Goal: Task Accomplishment & Management: Manage account settings

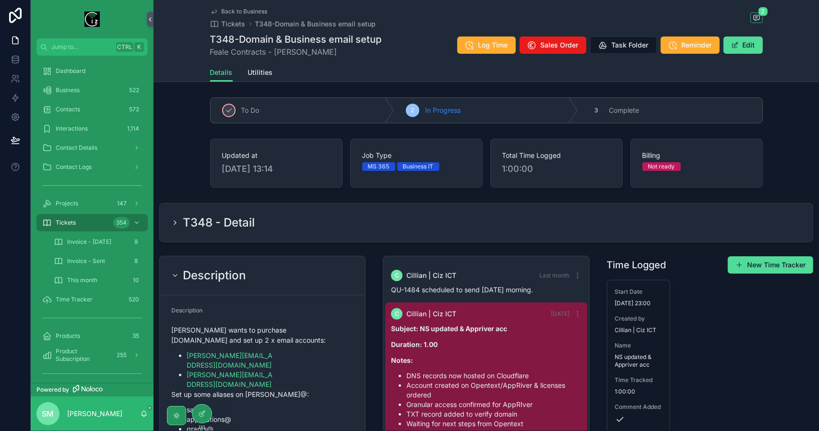
scroll to position [73, 0]
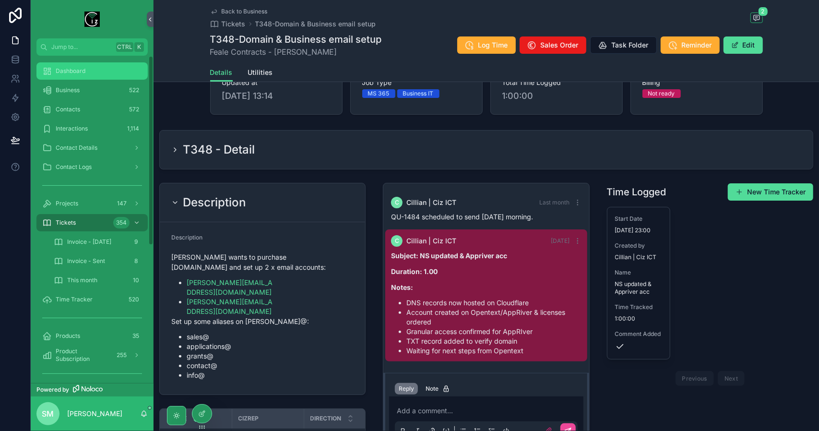
click at [95, 72] on div "Dashboard" at bounding box center [92, 70] width 100 height 15
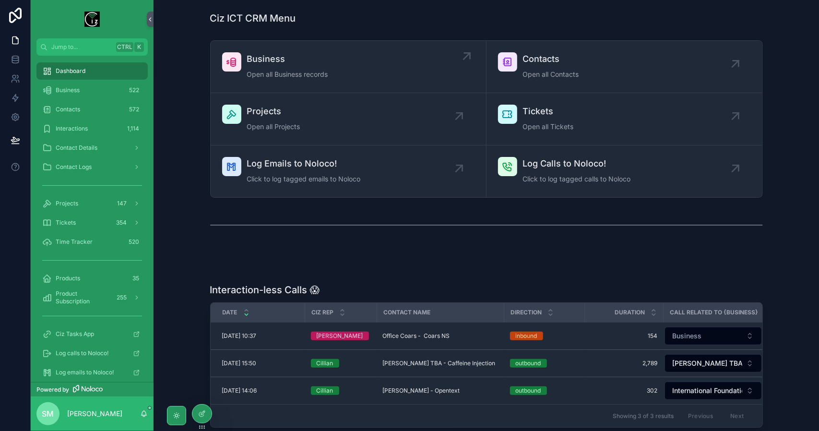
click at [359, 67] on div "Business Open all Business records" at bounding box center [348, 66] width 252 height 29
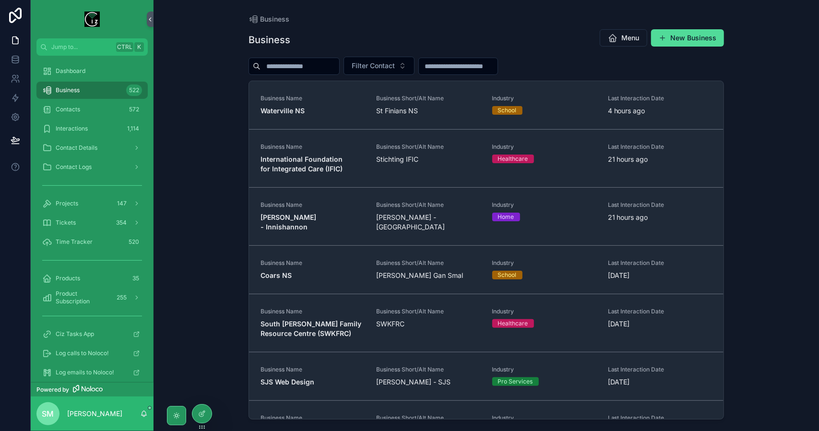
click at [313, 72] on input "scrollable content" at bounding box center [300, 66] width 79 height 13
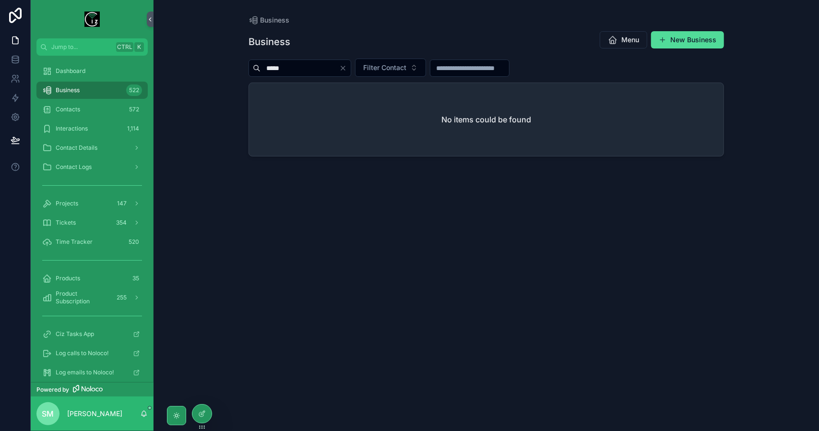
type input "*****"
click at [351, 72] on div "*****" at bounding box center [300, 68] width 103 height 17
click at [347, 70] on icon "Clear" at bounding box center [343, 68] width 8 height 8
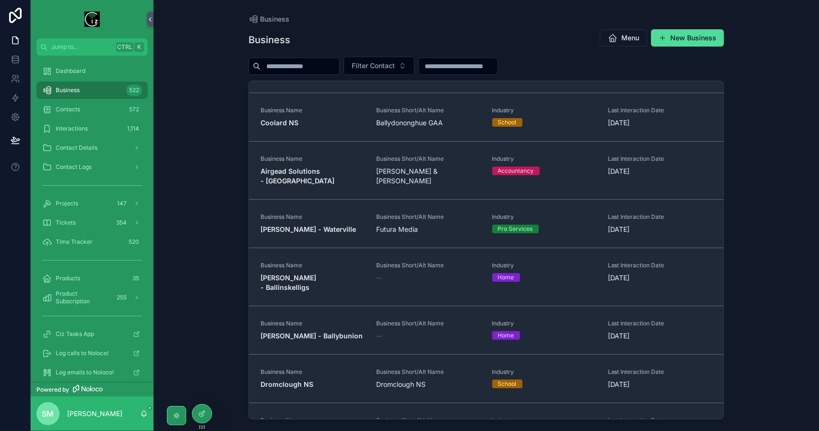
scroll to position [384, 0]
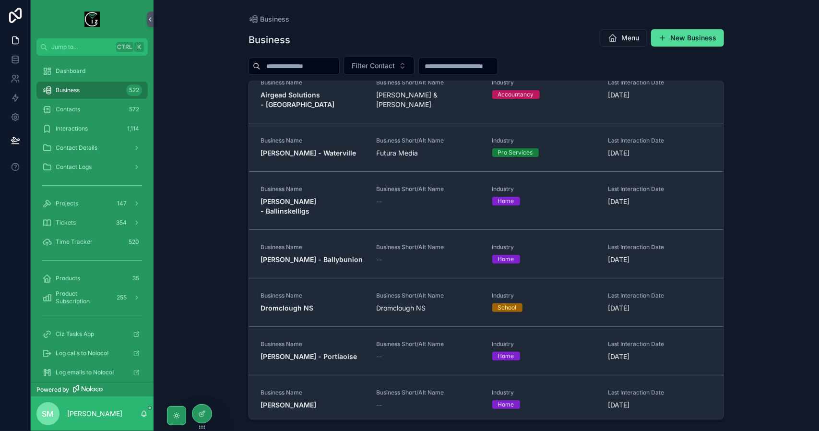
click at [290, 66] on input "scrollable content" at bounding box center [300, 66] width 79 height 13
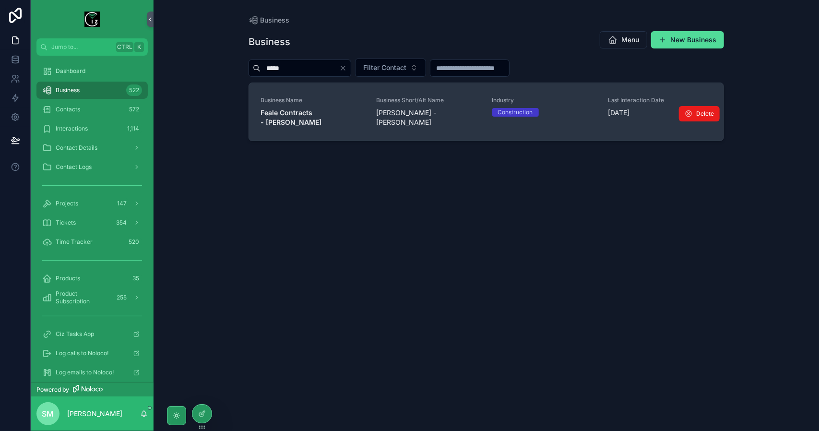
type input "*****"
click at [322, 114] on strong "Feale Contracts - [PERSON_NAME]" at bounding box center [291, 117] width 61 height 18
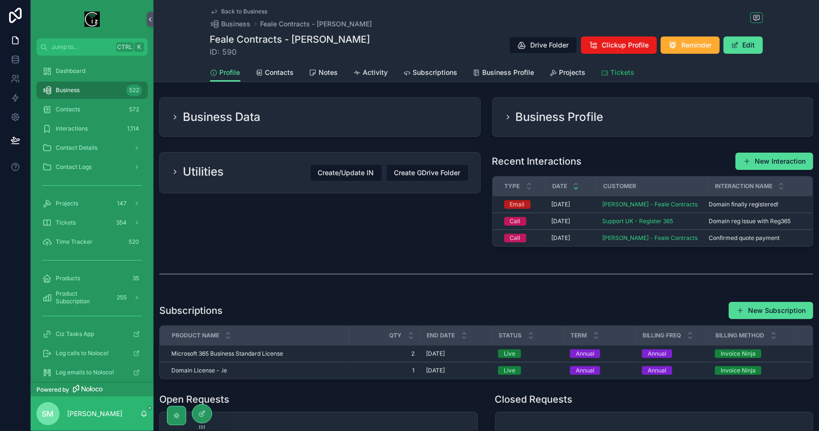
click at [626, 81] on link "Tickets" at bounding box center [618, 73] width 34 height 19
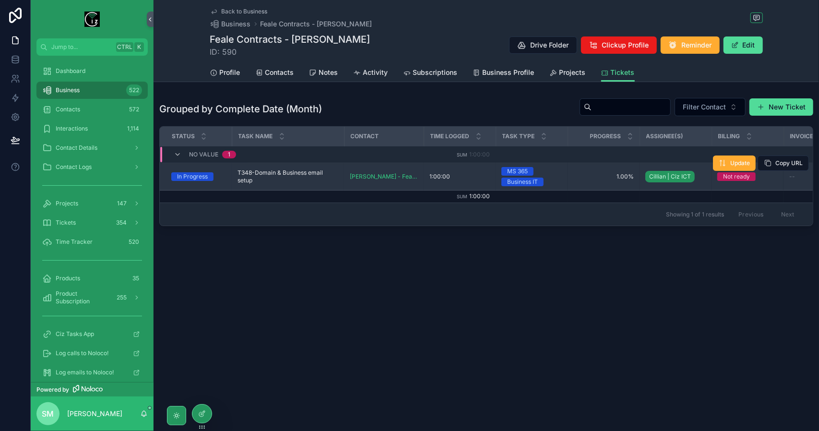
click at [287, 176] on span "T348-Domain & Business email setup" at bounding box center [288, 176] width 101 height 15
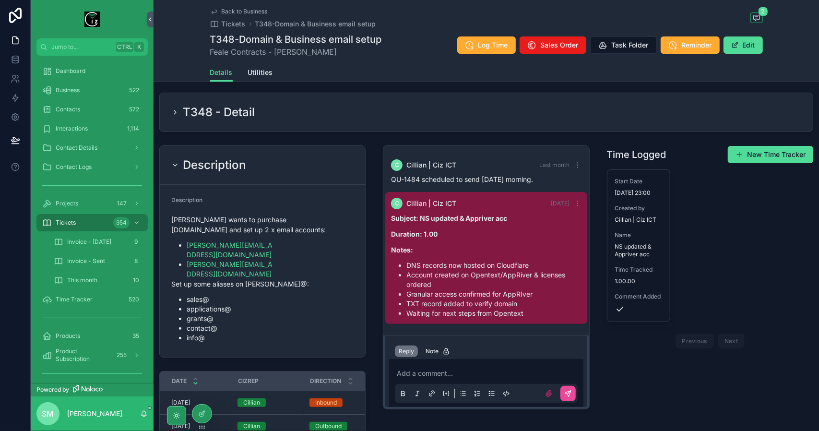
scroll to position [144, 0]
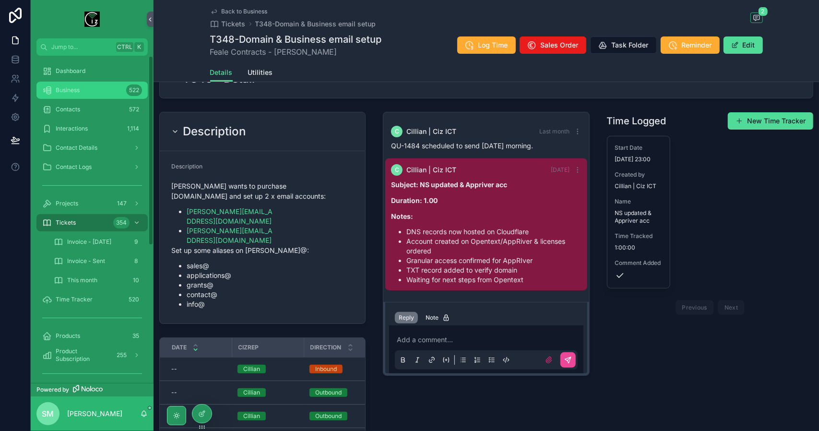
click at [69, 87] on span "Business" at bounding box center [68, 90] width 24 height 8
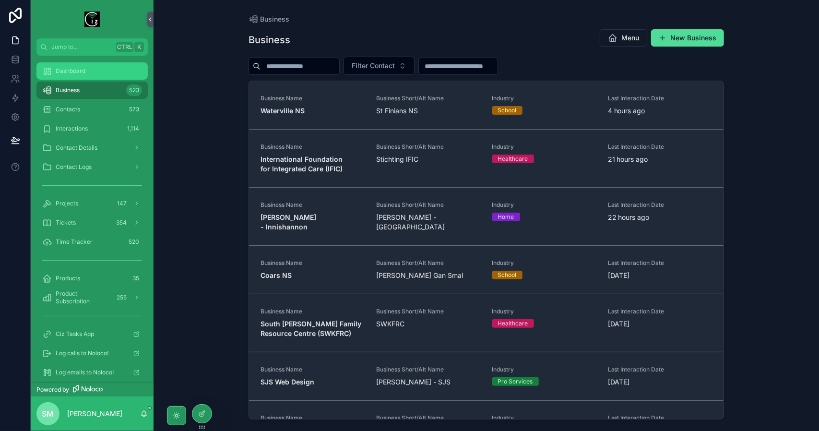
click at [81, 71] on span "Dashboard" at bounding box center [71, 71] width 30 height 8
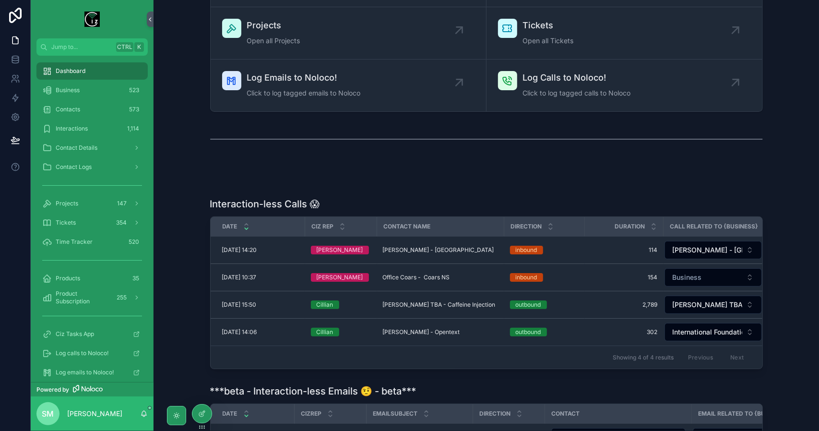
scroll to position [96, 0]
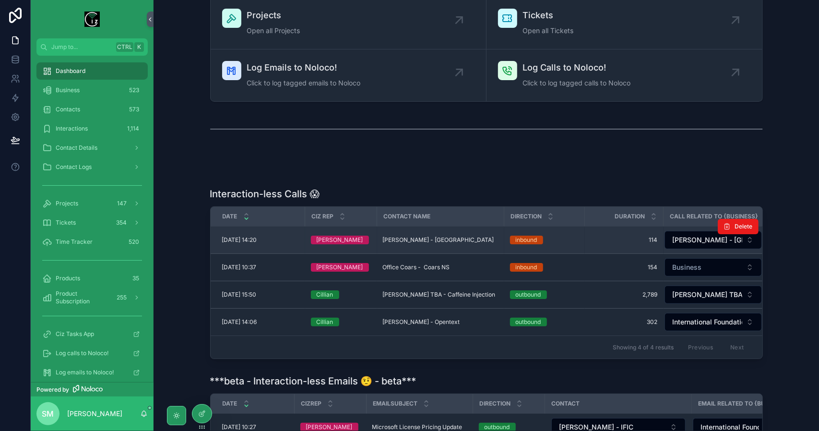
click at [427, 241] on span "[PERSON_NAME] - [GEOGRAPHIC_DATA]" at bounding box center [438, 240] width 111 height 8
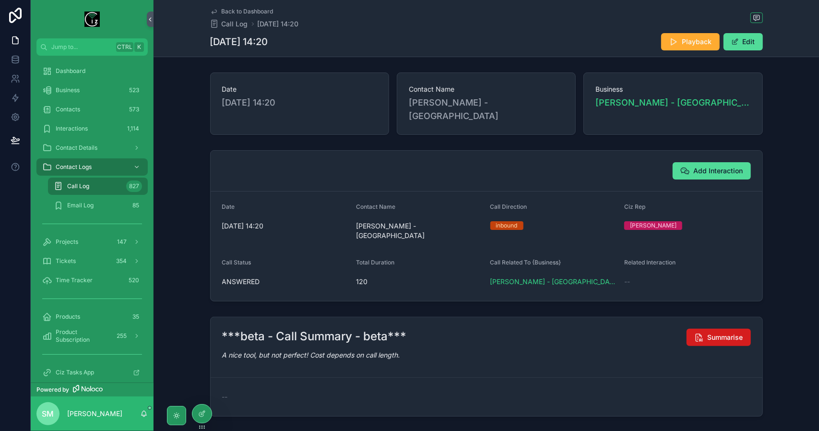
click at [733, 333] on span "Summarise" at bounding box center [726, 338] width 36 height 10
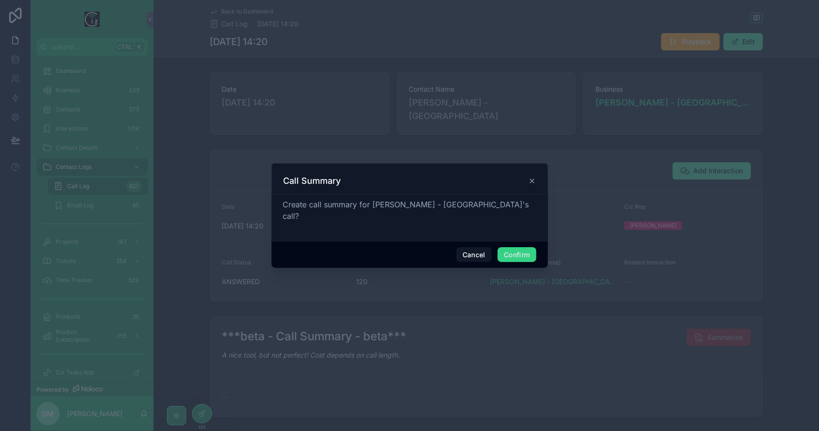
click at [532, 253] on button "Confirm" at bounding box center [517, 254] width 38 height 15
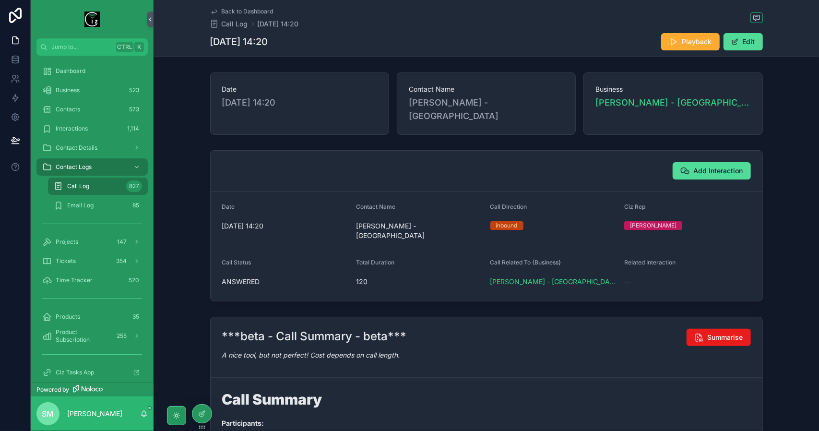
click at [720, 151] on div "Add Interaction" at bounding box center [487, 171] width 552 height 41
click at [86, 95] on div "Business 523" at bounding box center [92, 90] width 100 height 15
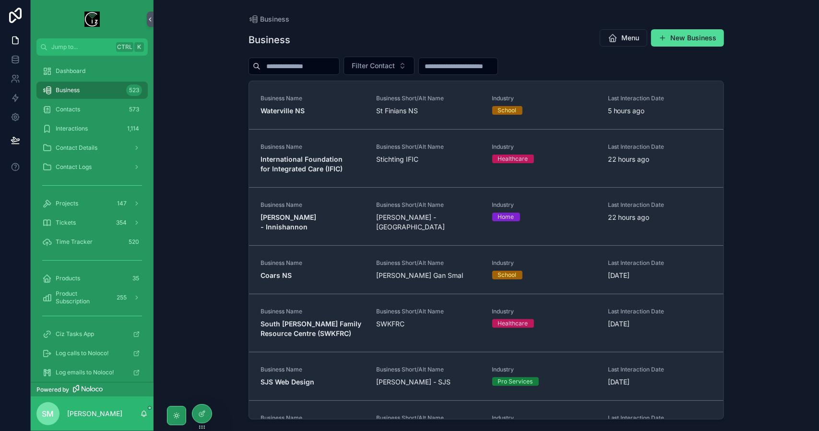
click at [316, 63] on input "scrollable content" at bounding box center [300, 66] width 79 height 13
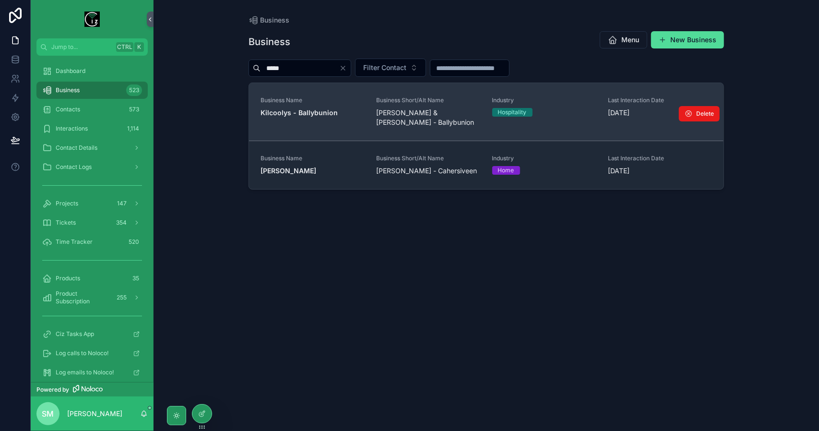
type input "*****"
click at [318, 123] on div "Business Name Kilcoolys - Ballybunion" at bounding box center [313, 111] width 104 height 31
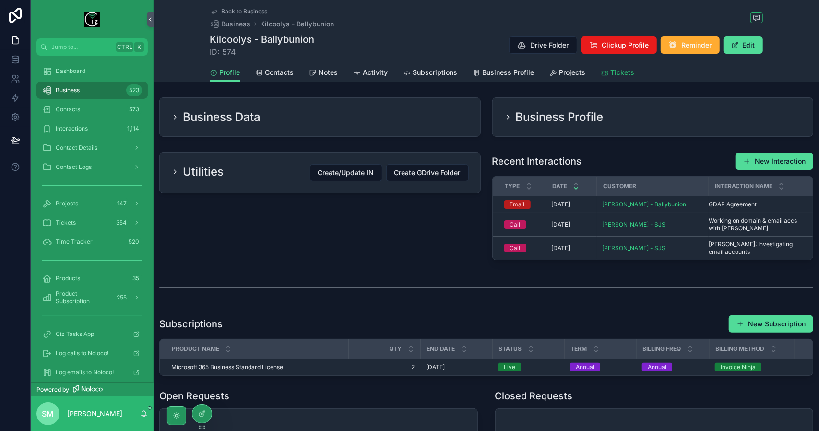
click at [628, 75] on span "Tickets" at bounding box center [623, 73] width 24 height 10
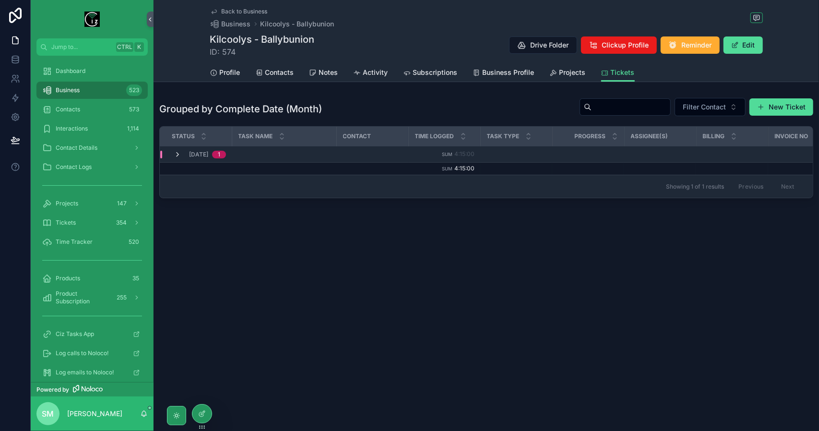
click at [179, 151] on icon "scrollable content" at bounding box center [178, 155] width 8 height 8
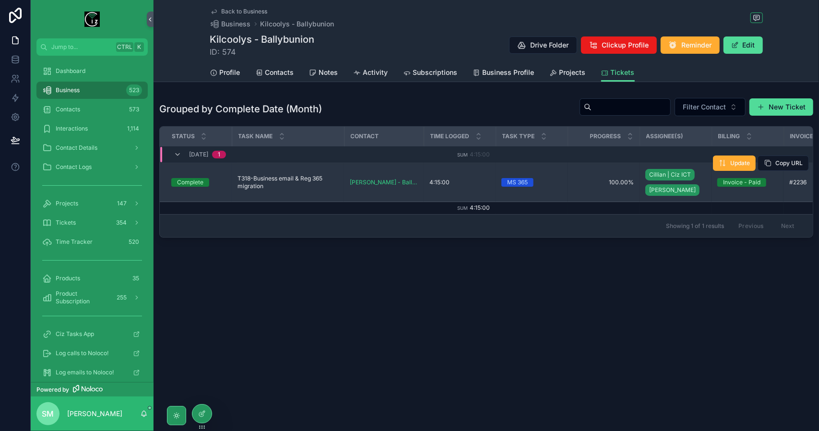
click at [284, 177] on span "T318-Business email & Reg 365 migration" at bounding box center [288, 182] width 101 height 15
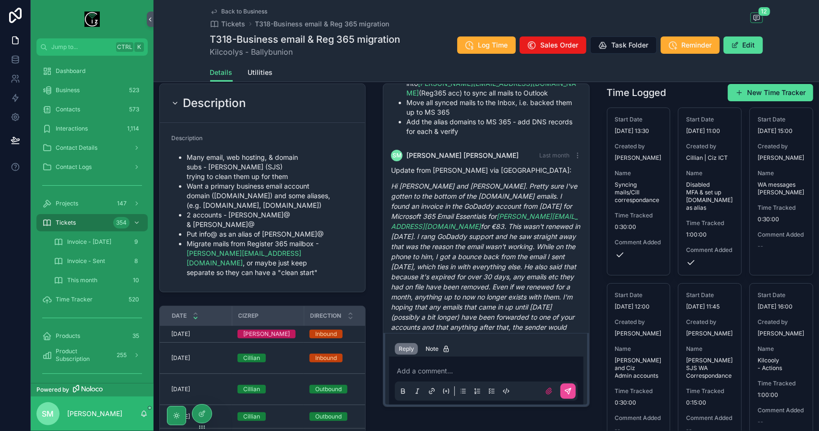
scroll to position [242, 0]
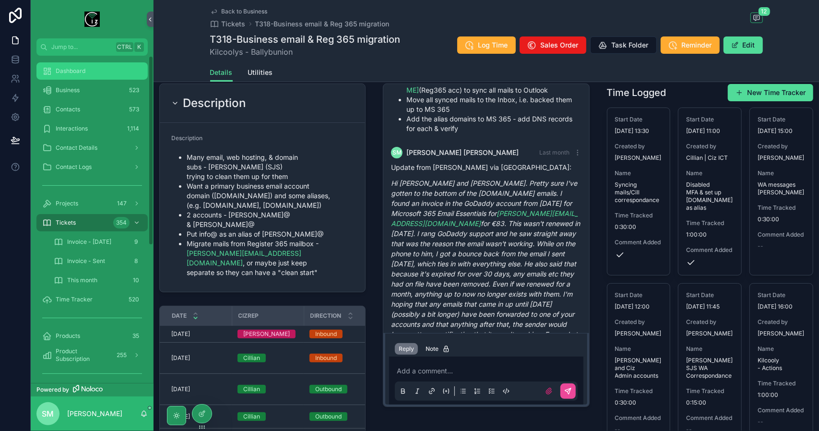
click at [69, 77] on div "Dashboard" at bounding box center [92, 70] width 100 height 15
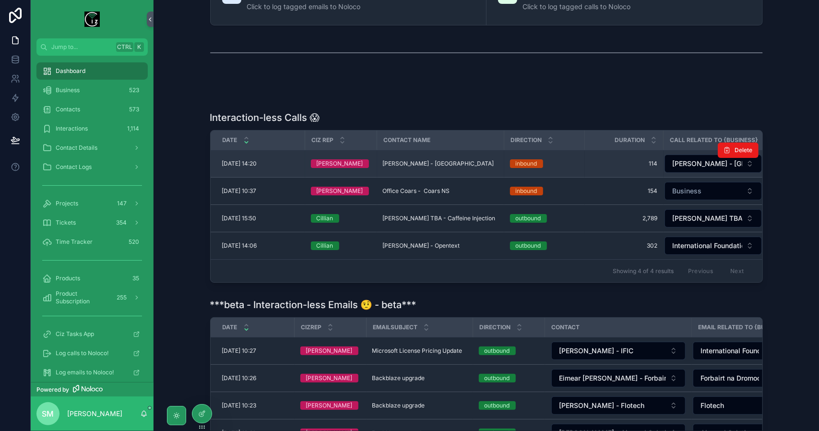
click at [421, 166] on td "[PERSON_NAME][GEOGRAPHIC_DATA] [PERSON_NAME] - [GEOGRAPHIC_DATA]" at bounding box center [440, 163] width 127 height 27
click at [421, 161] on span "[PERSON_NAME] - [GEOGRAPHIC_DATA]" at bounding box center [438, 164] width 111 height 8
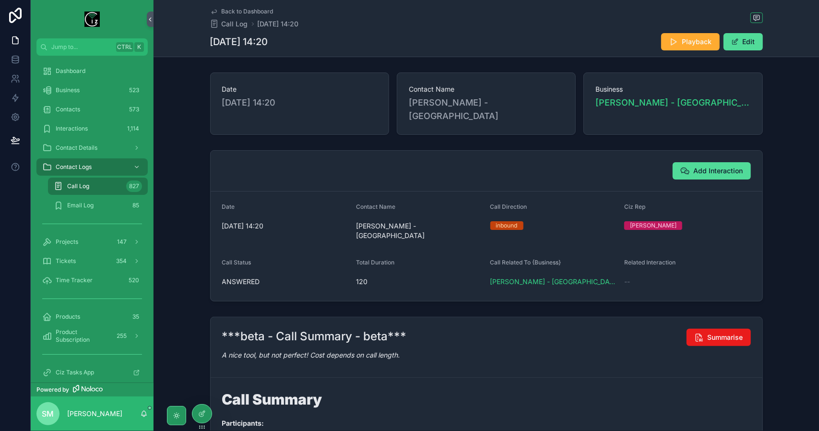
scroll to position [240, 0]
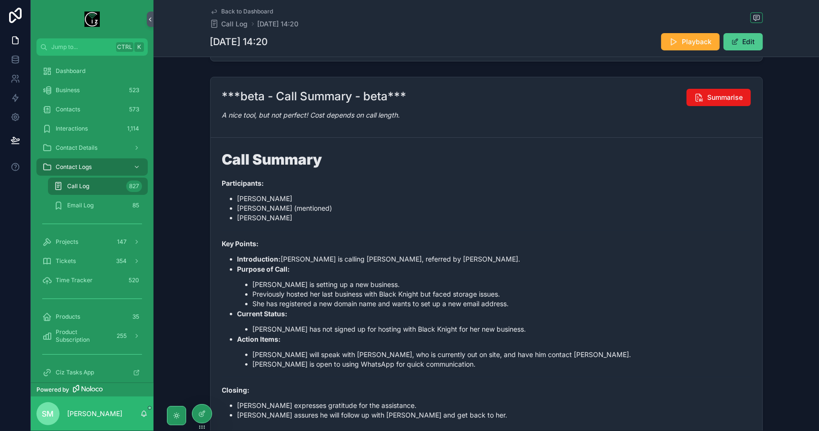
click at [754, 43] on button "Edit" at bounding box center [743, 41] width 39 height 17
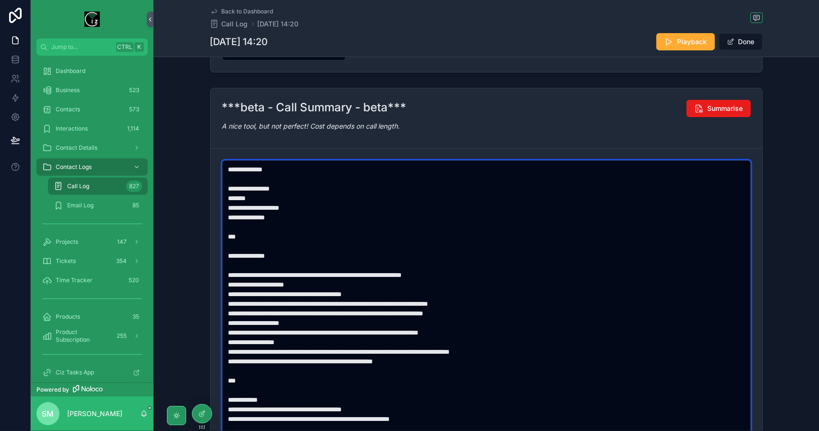
click at [382, 279] on textarea "**********" at bounding box center [486, 308] width 529 height 296
click at [494, 291] on textarea "**********" at bounding box center [486, 308] width 529 height 296
click at [362, 288] on textarea "**********" at bounding box center [486, 308] width 529 height 296
click at [483, 305] on textarea "**********" at bounding box center [486, 308] width 529 height 296
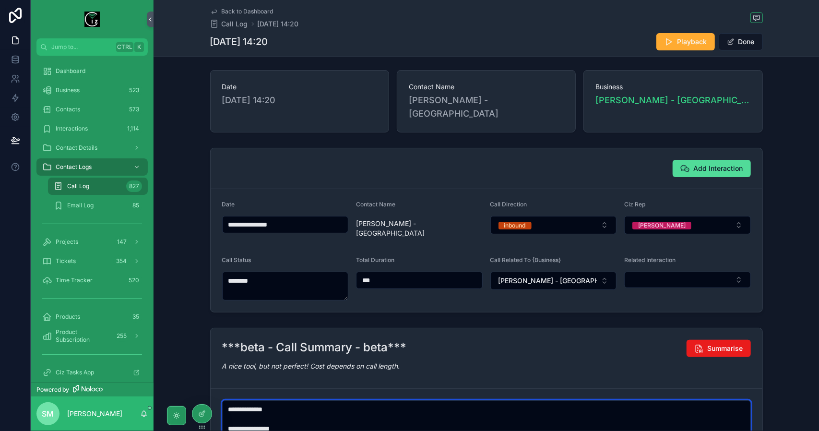
scroll to position [0, 0]
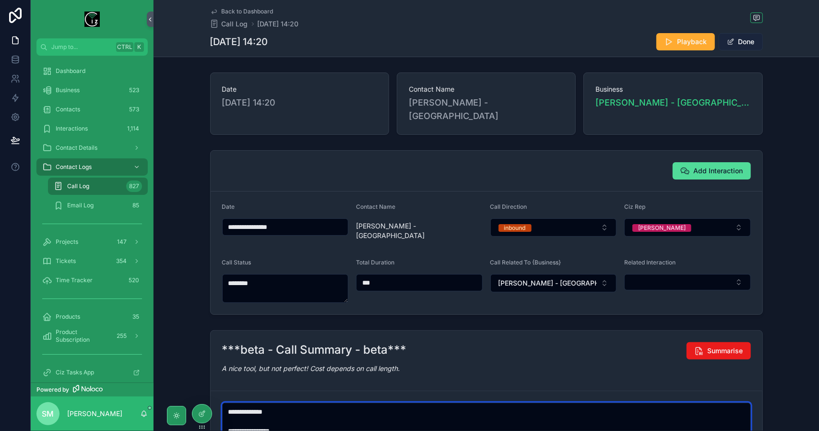
type textarea "**********"
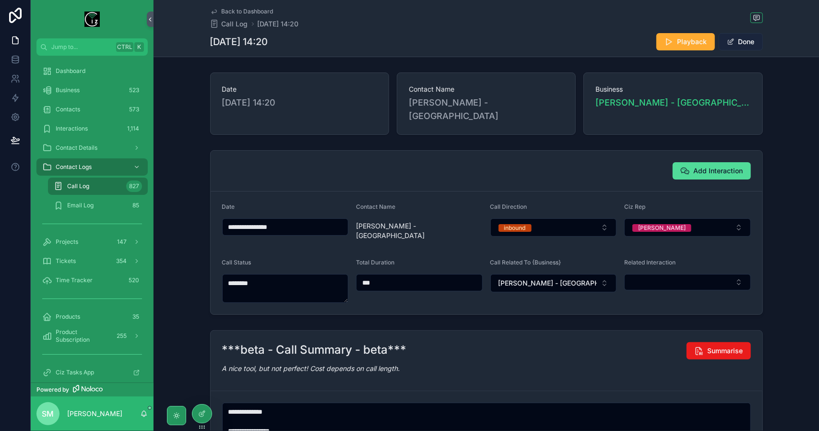
click at [739, 41] on button "Done" at bounding box center [741, 41] width 44 height 17
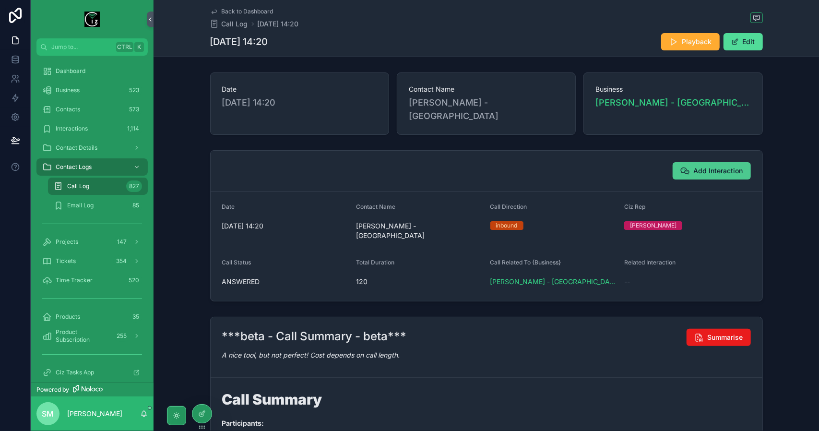
click at [722, 166] on span "Add Interaction" at bounding box center [718, 171] width 49 height 10
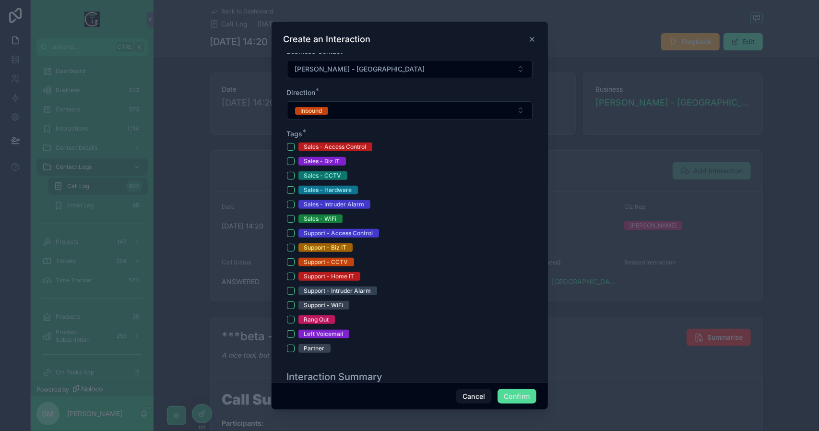
scroll to position [240, 0]
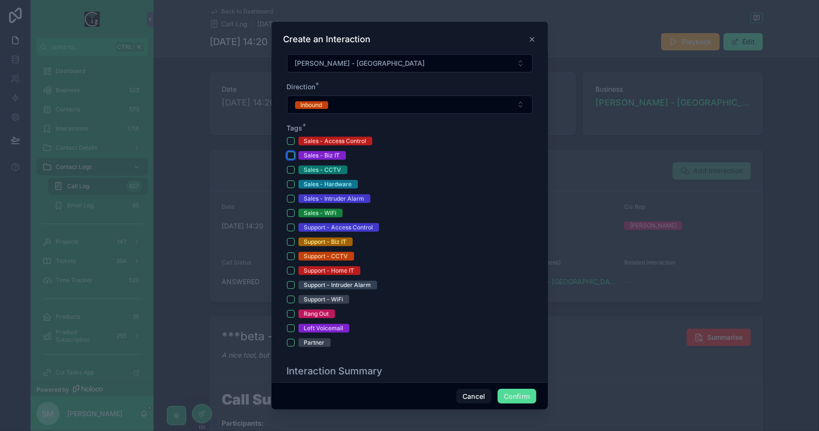
click at [291, 155] on button "Sales - Biz IT" at bounding box center [291, 156] width 8 height 8
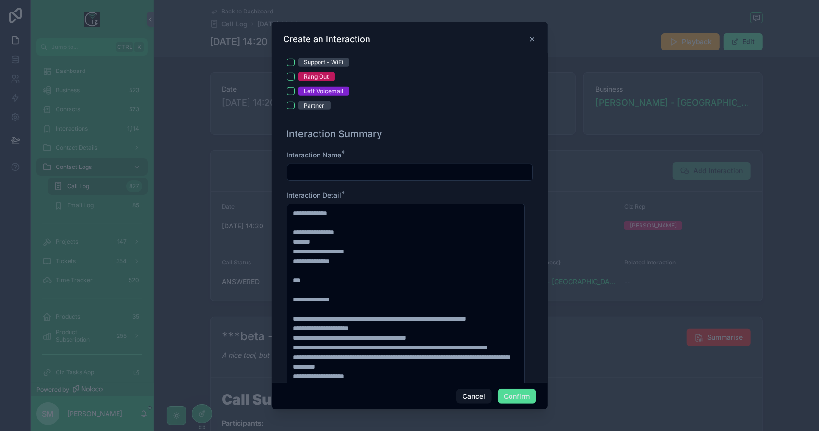
scroll to position [480, 0]
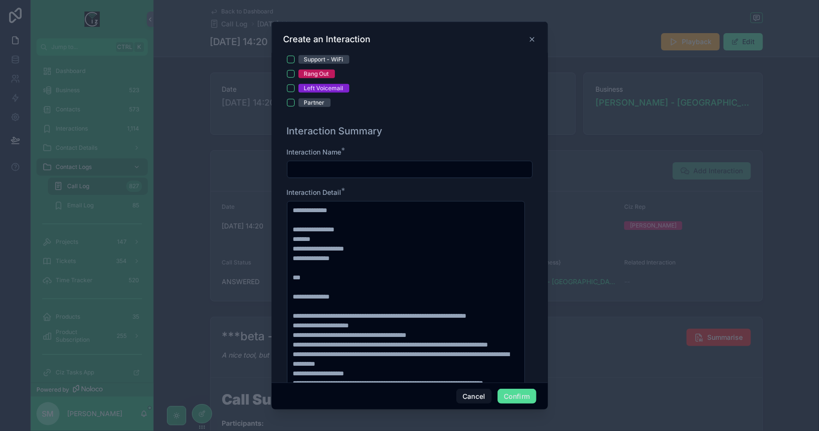
click at [361, 166] on input "text" at bounding box center [410, 169] width 245 height 13
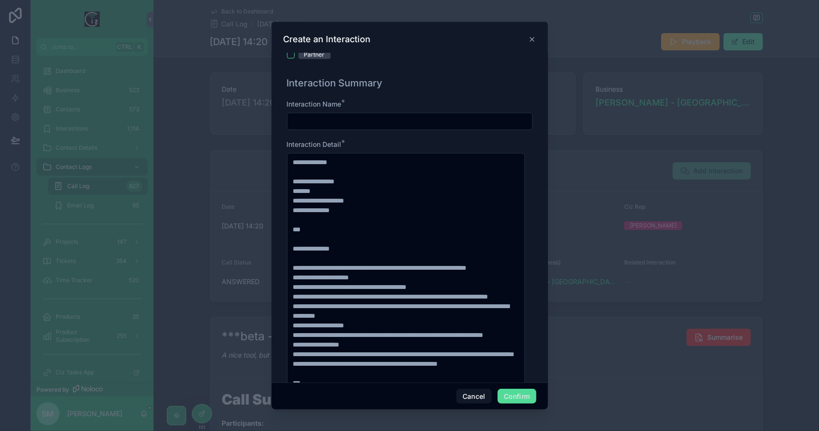
scroll to position [19, 0]
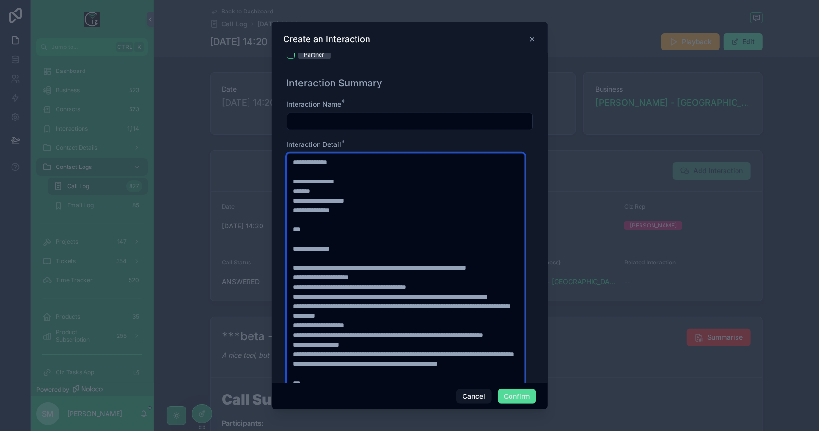
click at [483, 288] on textarea "**********" at bounding box center [406, 301] width 239 height 296
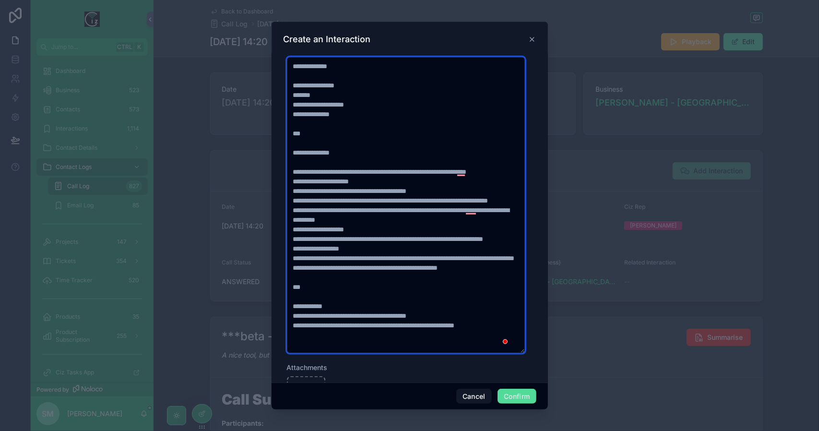
scroll to position [0, 0]
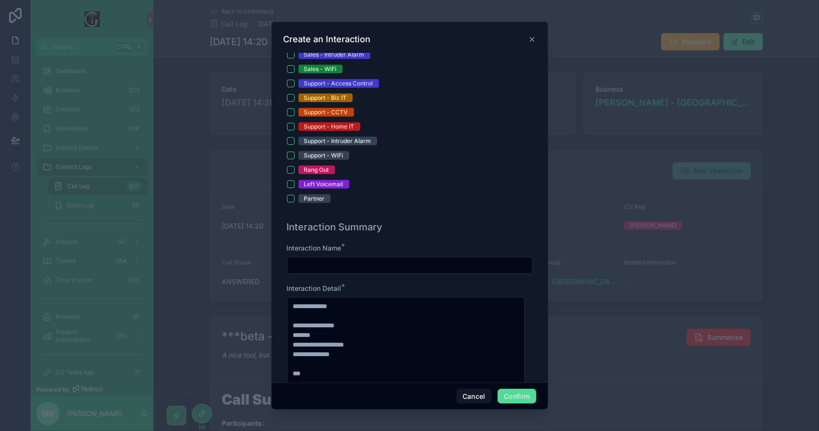
click at [326, 267] on input "text" at bounding box center [410, 265] width 245 height 13
type input "*"
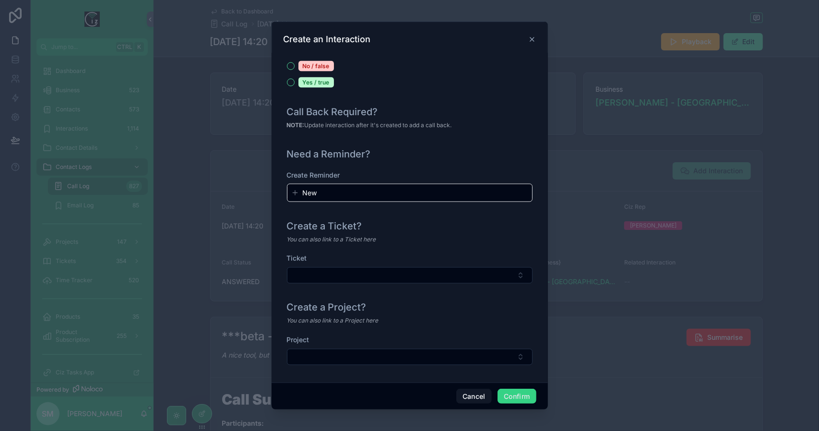
type input "**********"
click at [513, 396] on button "Confirm" at bounding box center [517, 396] width 38 height 15
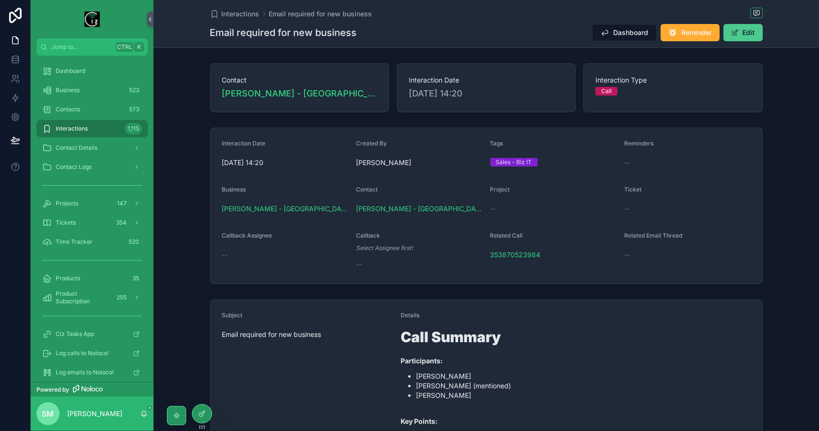
click at [750, 31] on button "Edit" at bounding box center [743, 32] width 39 height 17
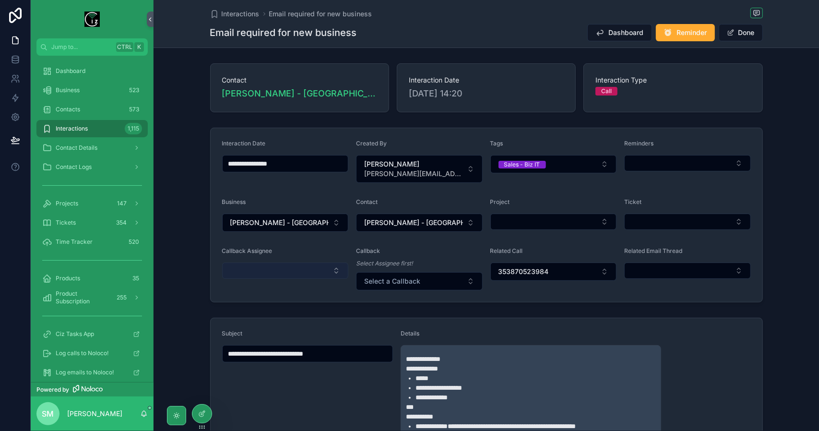
click at [287, 269] on button "Select Button" at bounding box center [285, 271] width 127 height 16
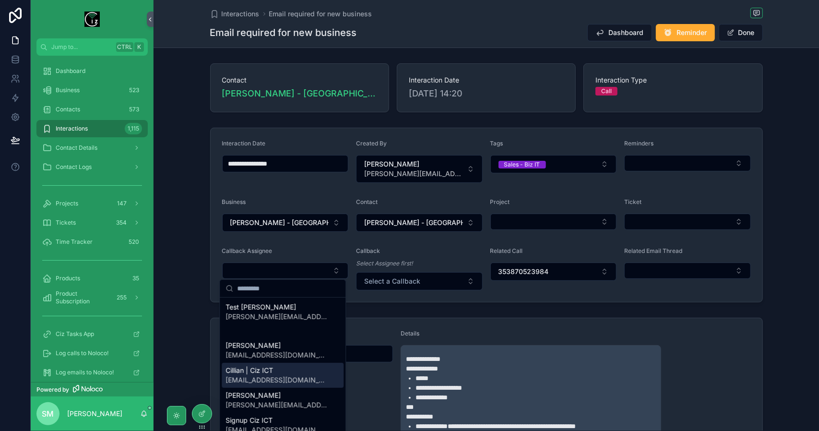
click at [282, 382] on span "[EMAIL_ADDRESS][DOMAIN_NAME]" at bounding box center [277, 380] width 103 height 10
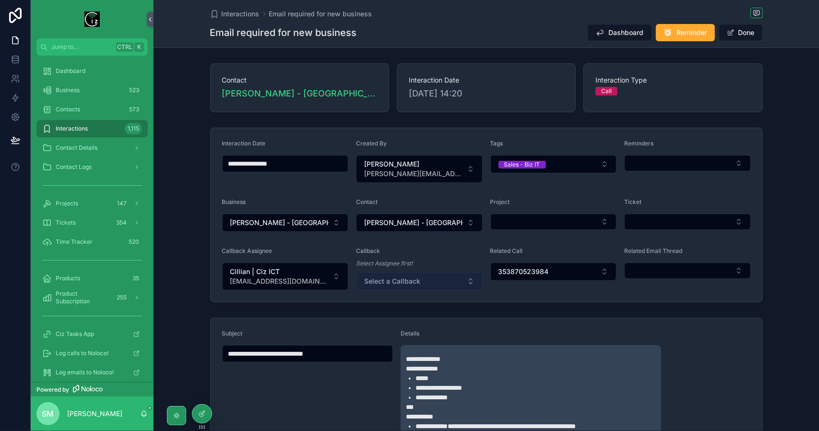
click at [430, 279] on button "Select a Callback" at bounding box center [419, 281] width 127 height 18
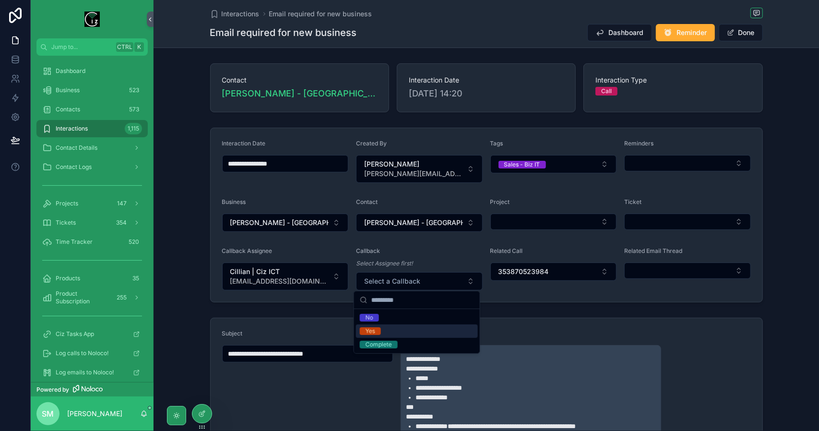
click at [415, 328] on div "Yes" at bounding box center [417, 330] width 122 height 13
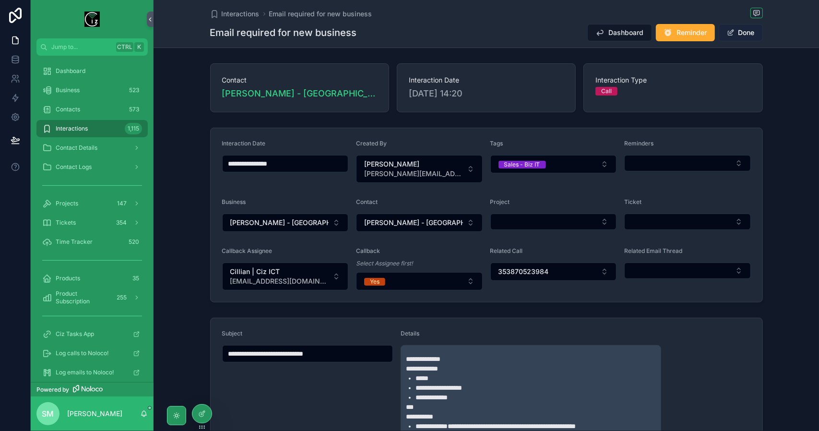
click at [748, 28] on button "Done" at bounding box center [741, 32] width 44 height 17
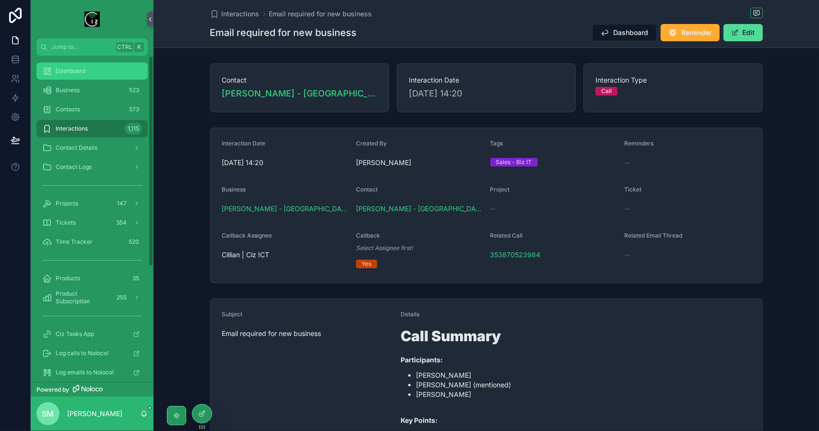
click at [84, 77] on div "Dashboard" at bounding box center [92, 70] width 100 height 15
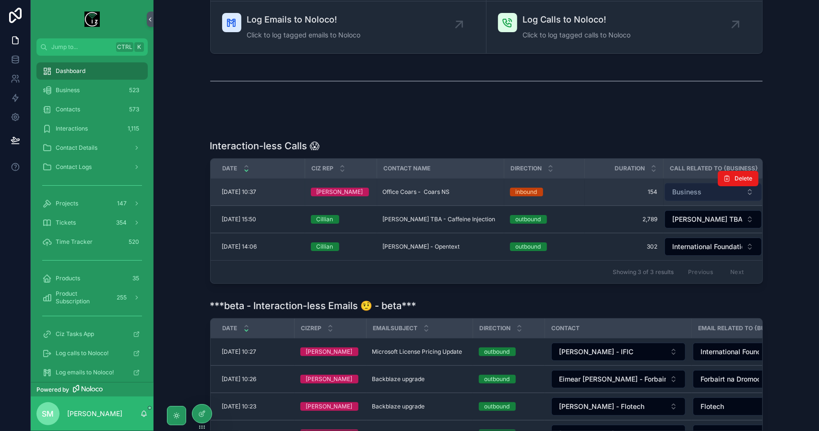
click at [699, 188] on span "Business" at bounding box center [687, 192] width 29 height 10
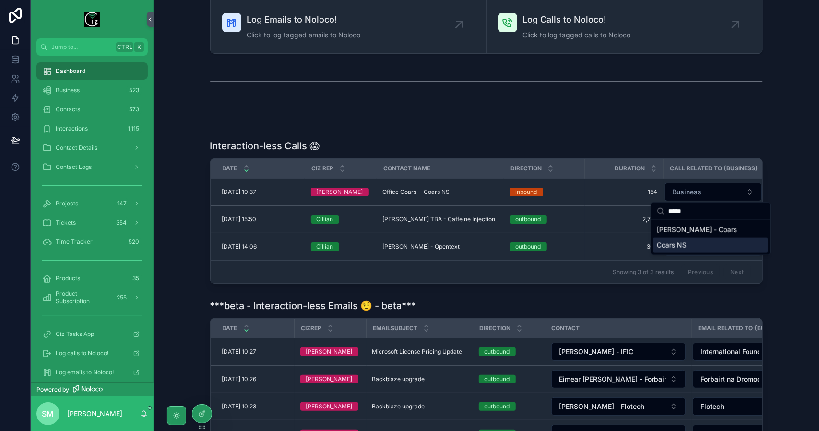
type input "*****"
click at [700, 245] on div "Coars NS" at bounding box center [710, 245] width 115 height 15
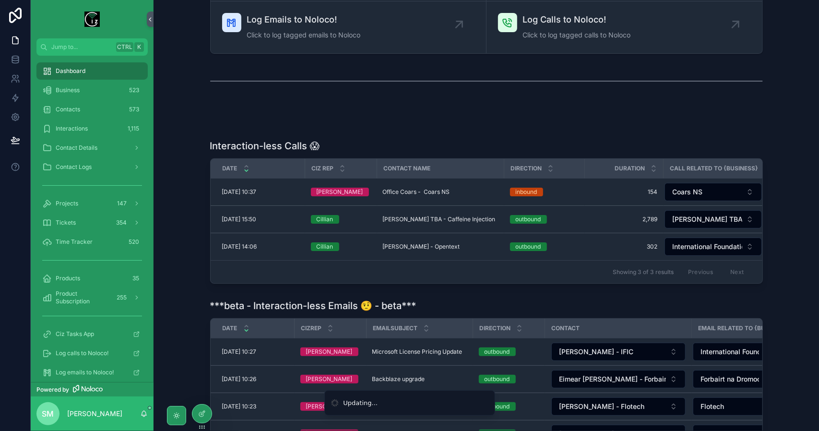
click at [642, 124] on div "scrollable content" at bounding box center [486, 124] width 650 height 8
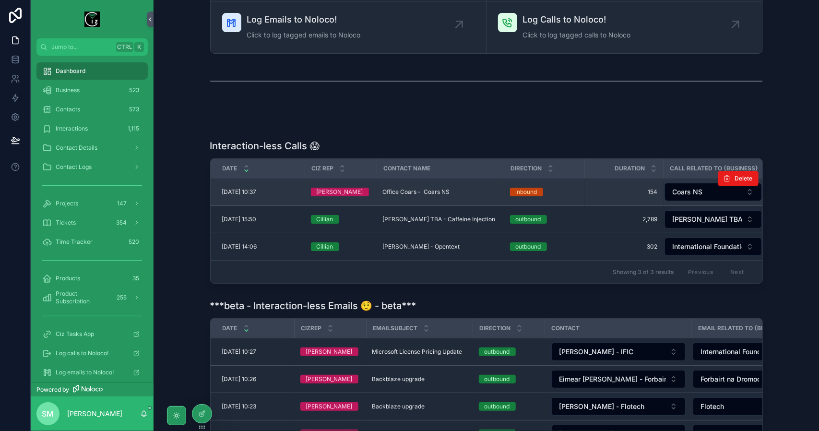
click at [410, 189] on span "Office Coars - Coars NS" at bounding box center [416, 192] width 67 height 8
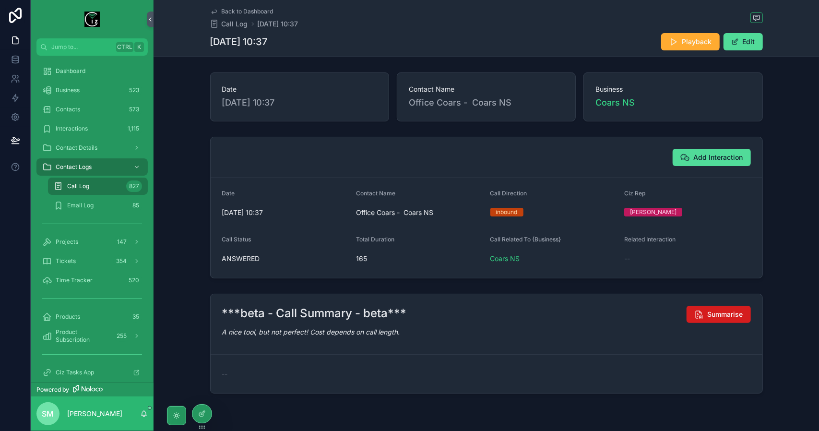
click at [708, 318] on button "Summarise" at bounding box center [719, 314] width 64 height 17
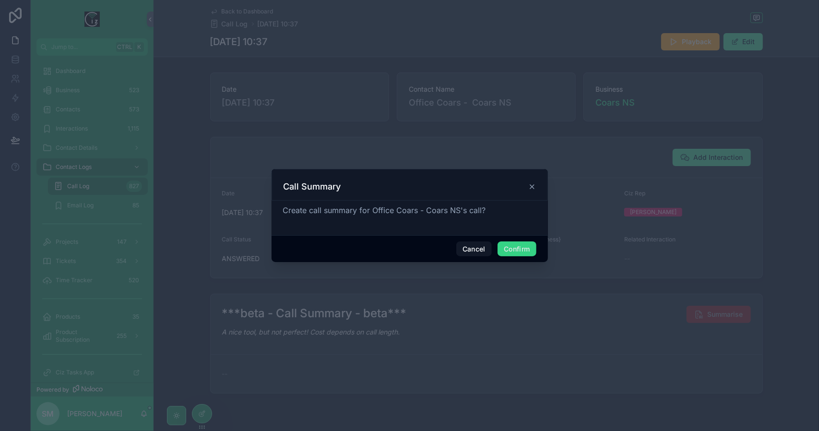
click at [513, 248] on button "Confirm" at bounding box center [517, 248] width 38 height 15
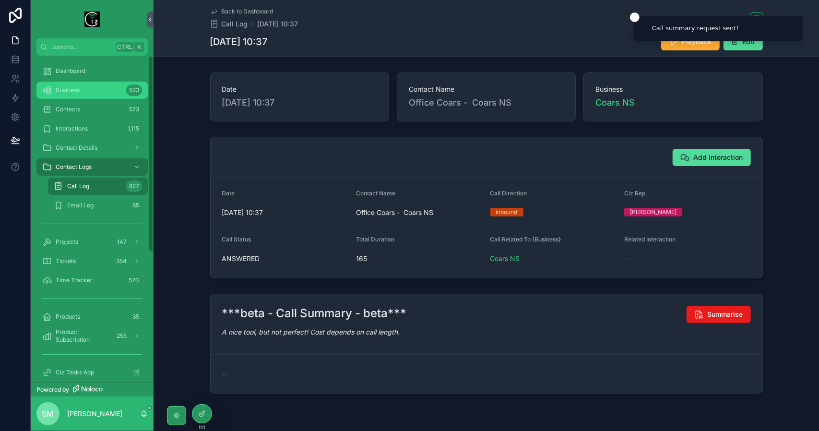
click at [85, 85] on div "Business 523" at bounding box center [92, 90] width 100 height 15
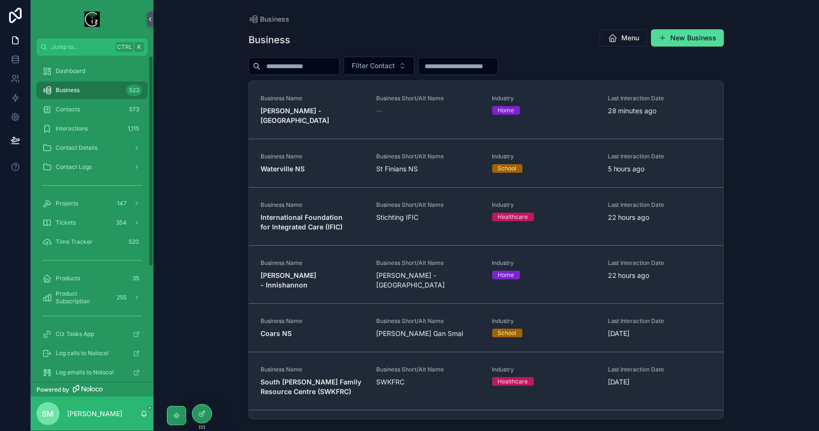
click at [83, 86] on div "Business 523" at bounding box center [92, 90] width 100 height 15
click at [268, 66] on input "scrollable content" at bounding box center [300, 66] width 79 height 13
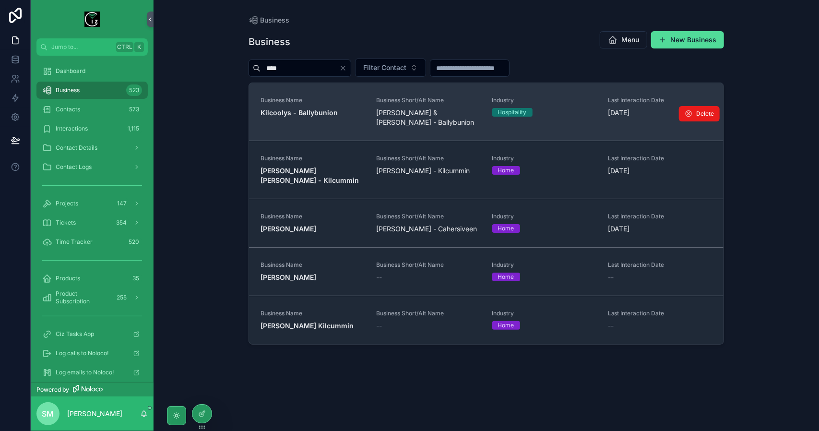
type input "****"
click at [315, 114] on strong "Kilcoolys - Ballybunion" at bounding box center [299, 112] width 77 height 8
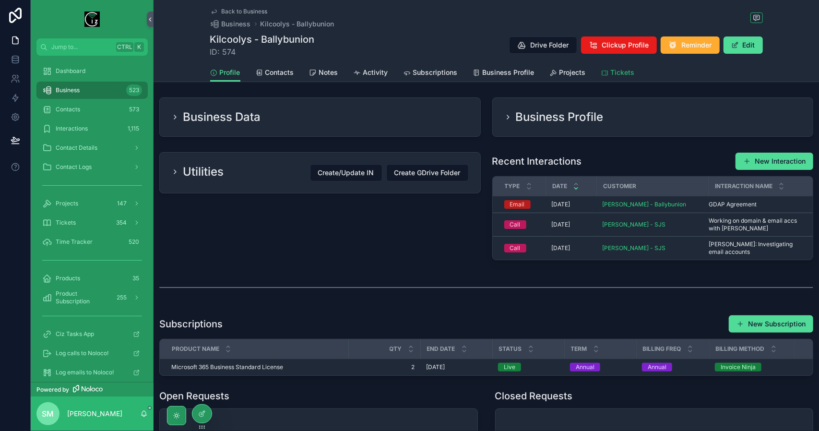
click at [623, 72] on span "Tickets" at bounding box center [623, 73] width 24 height 10
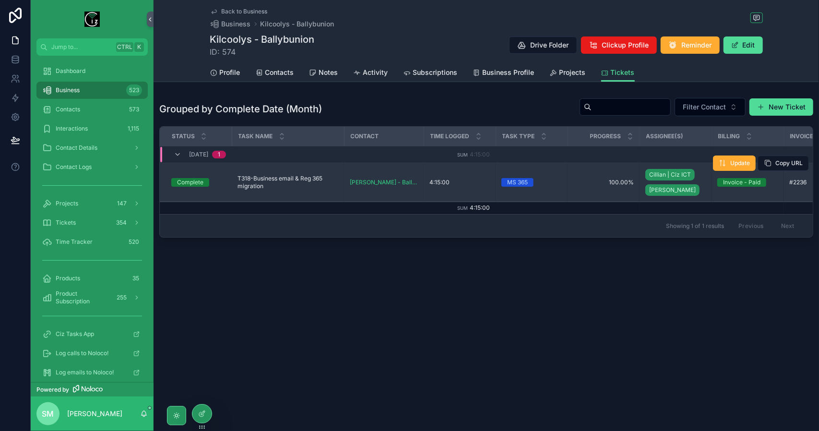
click at [261, 184] on span "T318-Business email & Reg 365 migration" at bounding box center [288, 182] width 101 height 15
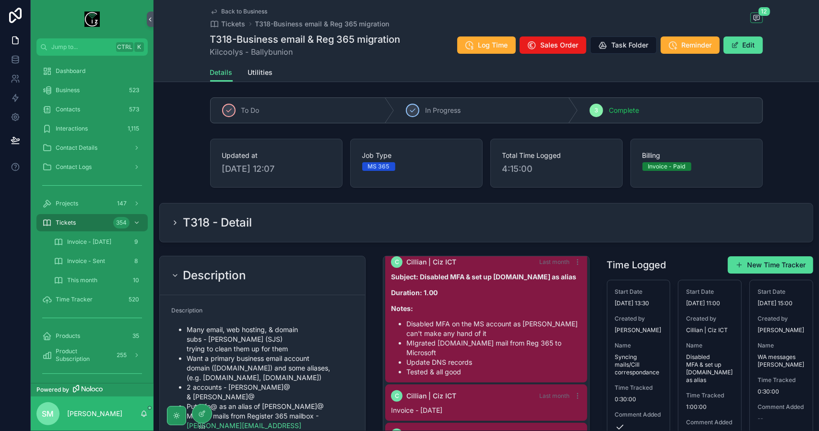
click at [241, 5] on div "Back to Business Tickets T318-Business email & Reg 365 migration 12 T318-Busine…" at bounding box center [486, 31] width 553 height 63
click at [241, 11] on span "Back to Business" at bounding box center [245, 12] width 46 height 8
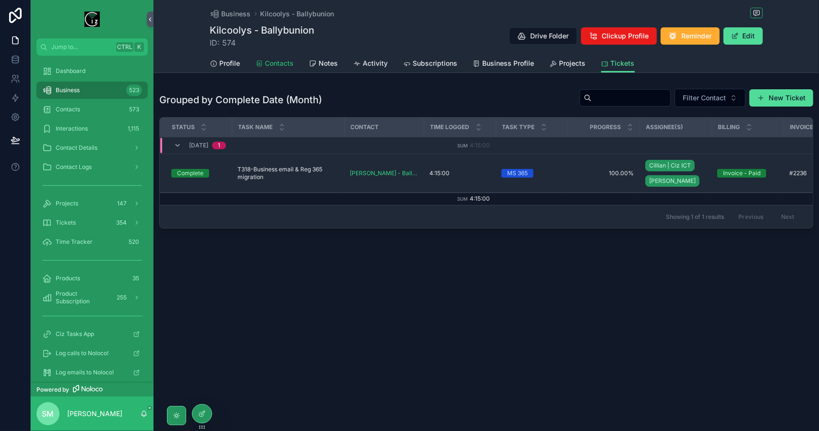
click at [291, 64] on span "Contacts" at bounding box center [279, 64] width 29 height 10
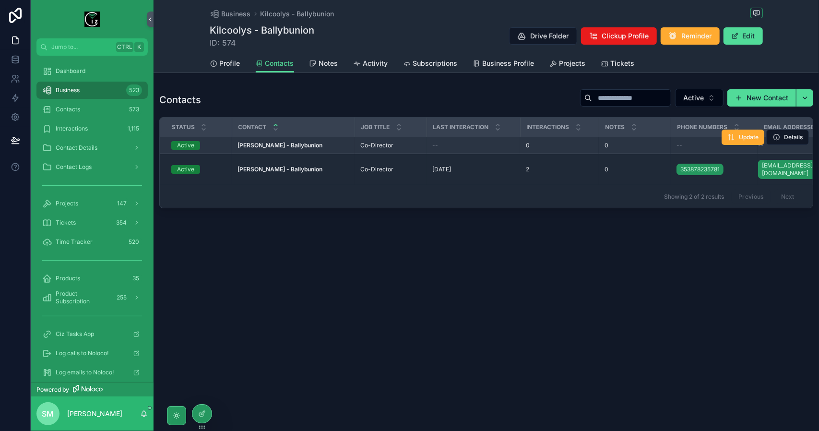
click at [306, 145] on strong "[PERSON_NAME] - Ballybunion" at bounding box center [280, 145] width 85 height 7
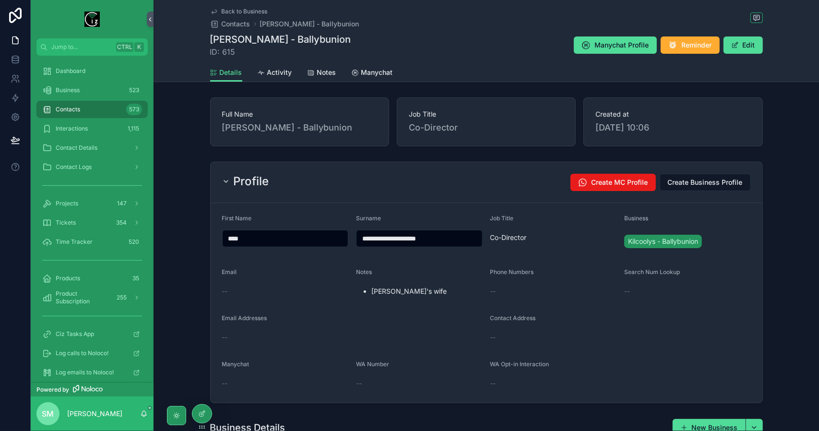
click at [326, 191] on div "Profile Create MC Profile Create Business Profile" at bounding box center [487, 182] width 552 height 41
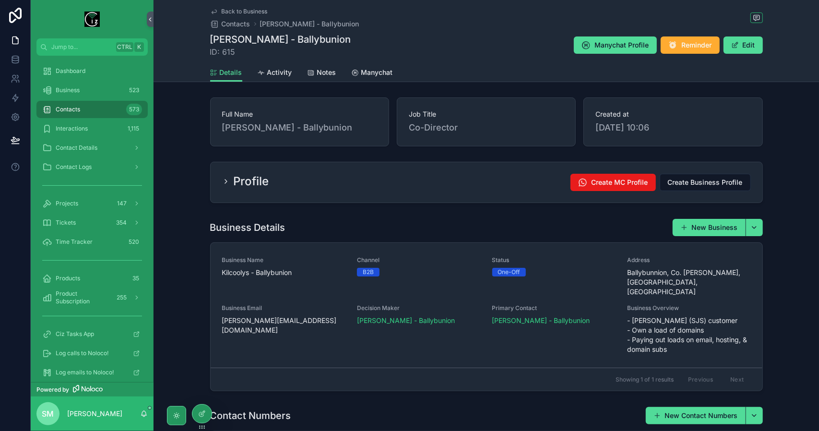
click at [237, 6] on div "Back to Business Contacts [PERSON_NAME] [PERSON_NAME] ID: 615 Manychat Profile …" at bounding box center [486, 31] width 553 height 63
click at [241, 13] on span "Back to Business" at bounding box center [245, 12] width 46 height 8
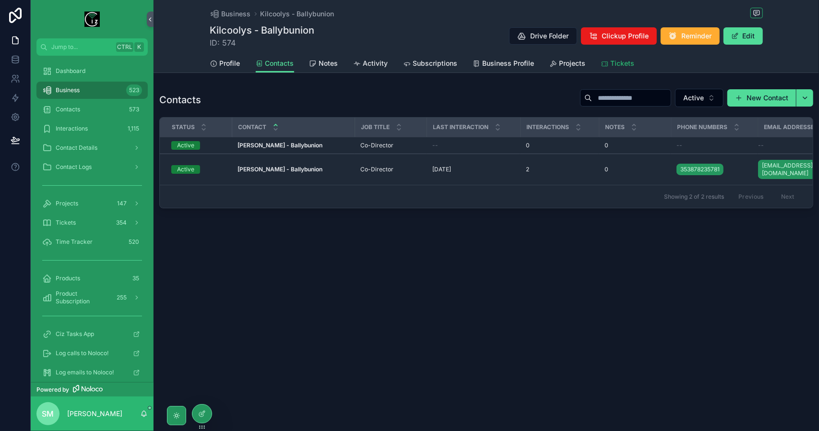
click at [627, 64] on span "Tickets" at bounding box center [623, 64] width 24 height 10
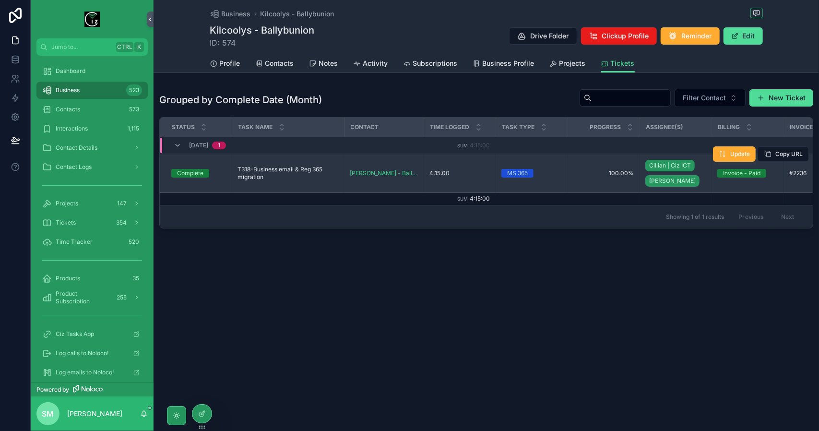
click at [272, 178] on span "T318-Business email & Reg 365 migration" at bounding box center [288, 173] width 101 height 15
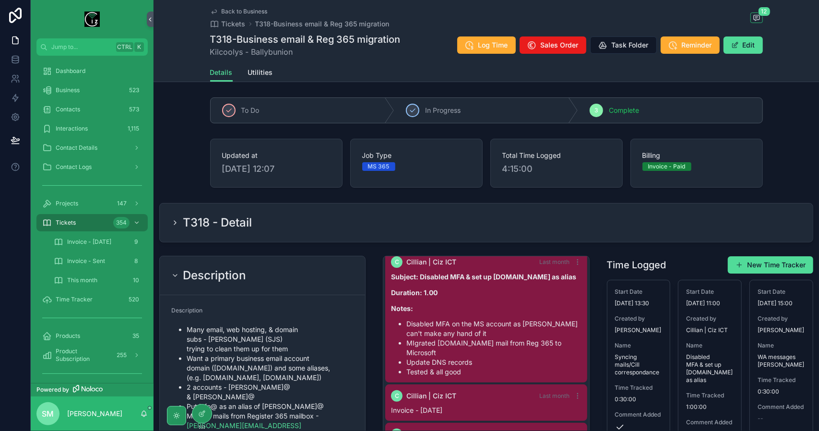
click at [226, 8] on span "Back to Business" at bounding box center [245, 12] width 46 height 8
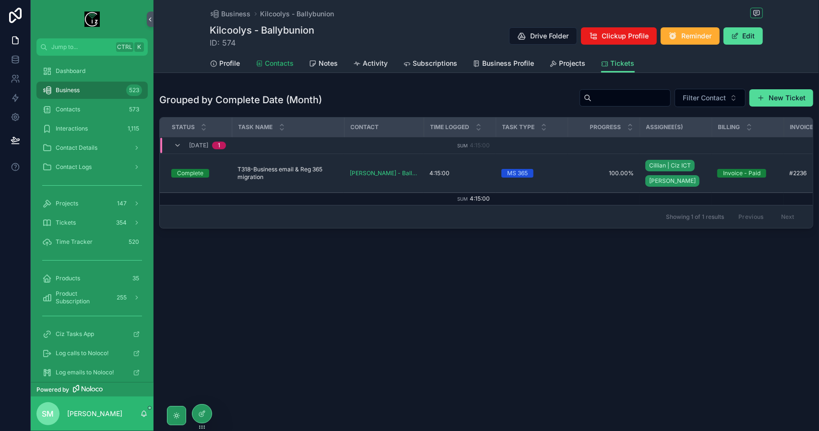
click at [272, 62] on span "Contacts" at bounding box center [279, 64] width 29 height 10
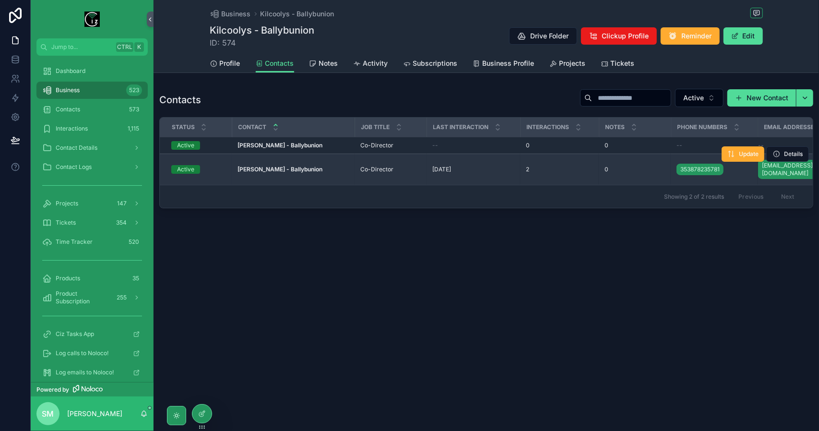
click at [302, 166] on strong "[PERSON_NAME] - Ballybunion" at bounding box center [280, 169] width 85 height 7
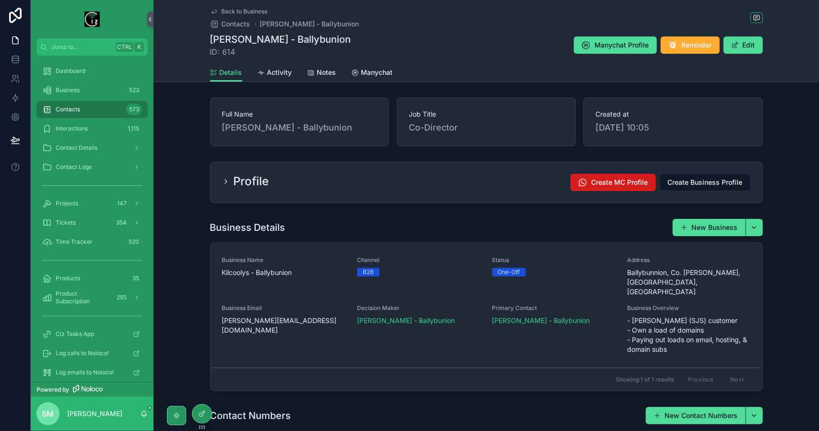
click at [621, 186] on span "Create MC Profile" at bounding box center [620, 183] width 57 height 10
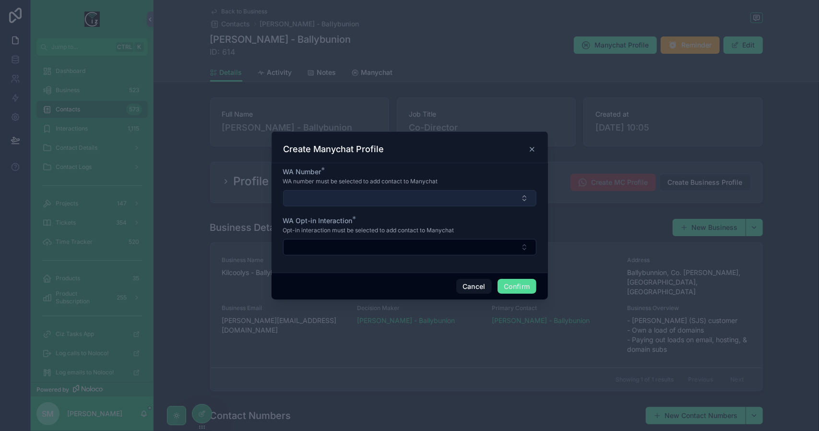
click at [486, 194] on button "Select Button" at bounding box center [409, 198] width 253 height 16
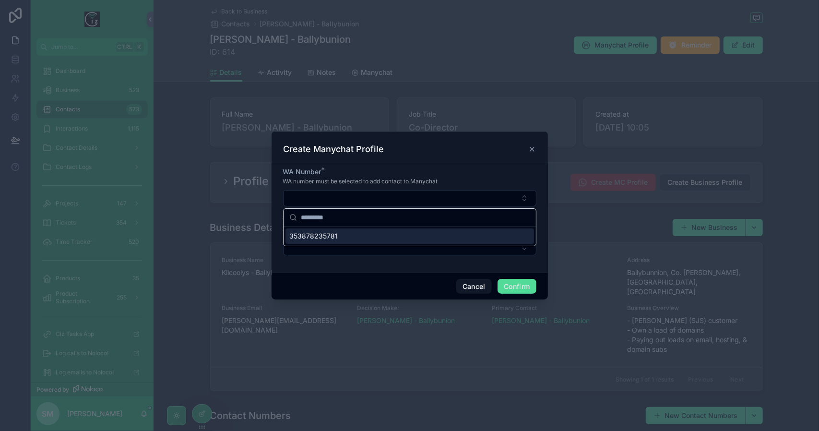
click at [441, 239] on div "353878235781" at bounding box center [410, 235] width 249 height 15
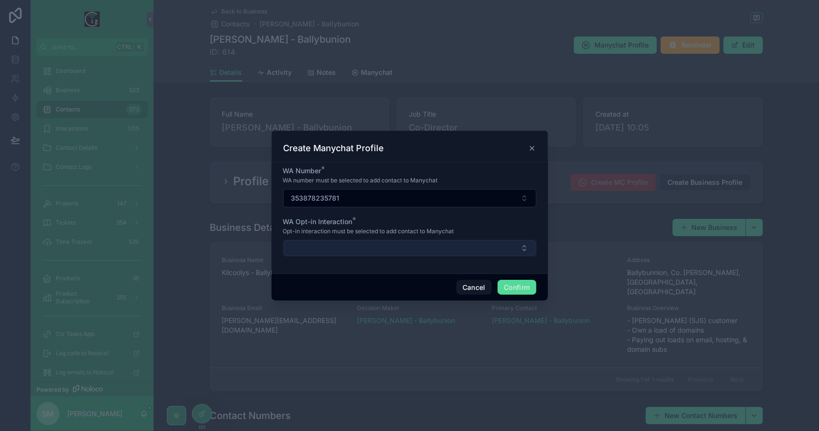
click at [444, 250] on button "Select Button" at bounding box center [409, 248] width 253 height 16
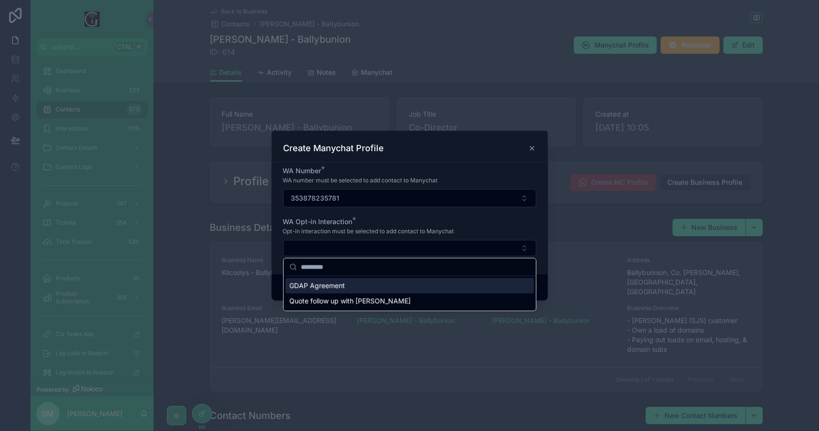
click at [461, 225] on div "WA Opt-in Interaction *" at bounding box center [409, 222] width 253 height 10
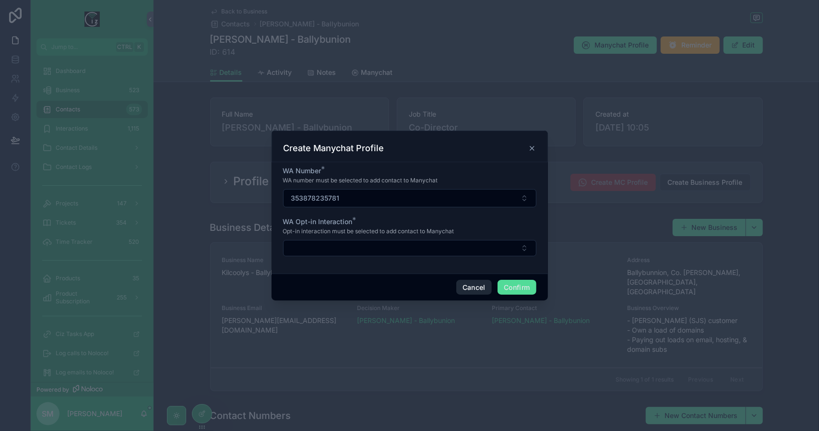
click at [481, 284] on button "Cancel" at bounding box center [475, 287] width 36 height 15
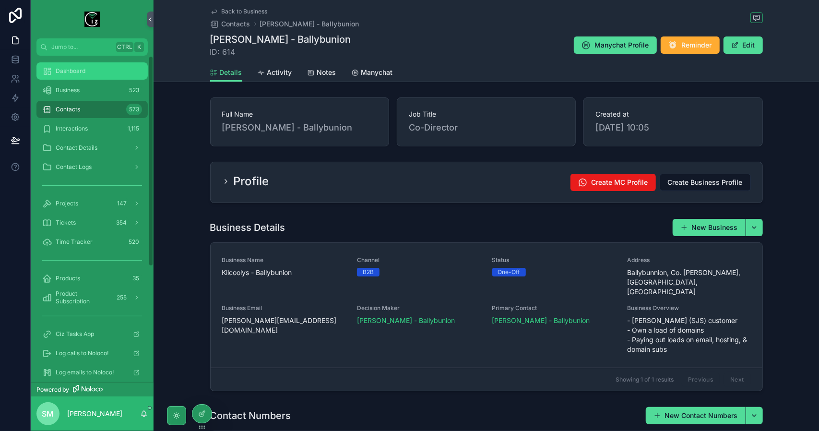
click at [89, 75] on div "Dashboard" at bounding box center [92, 70] width 100 height 15
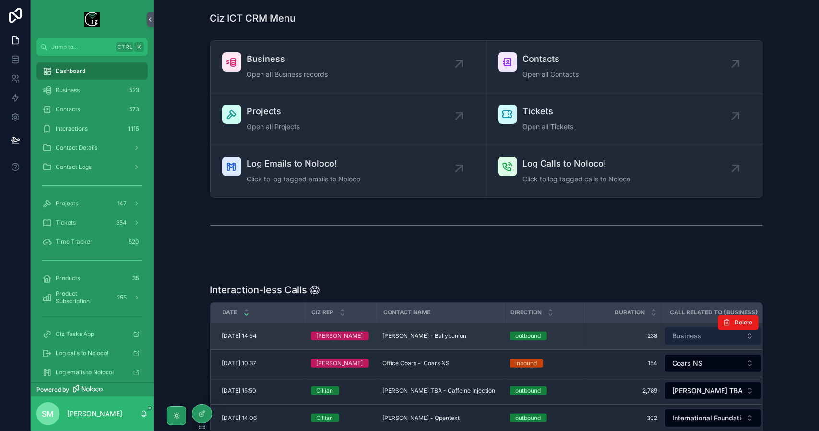
click at [696, 338] on span "Business" at bounding box center [687, 336] width 29 height 10
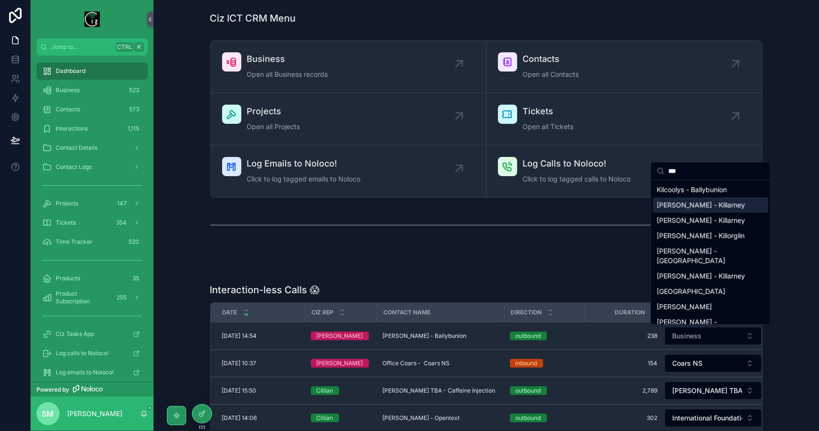
type input "***"
click at [706, 191] on span "Kilcoolys - Ballybunion" at bounding box center [692, 190] width 70 height 10
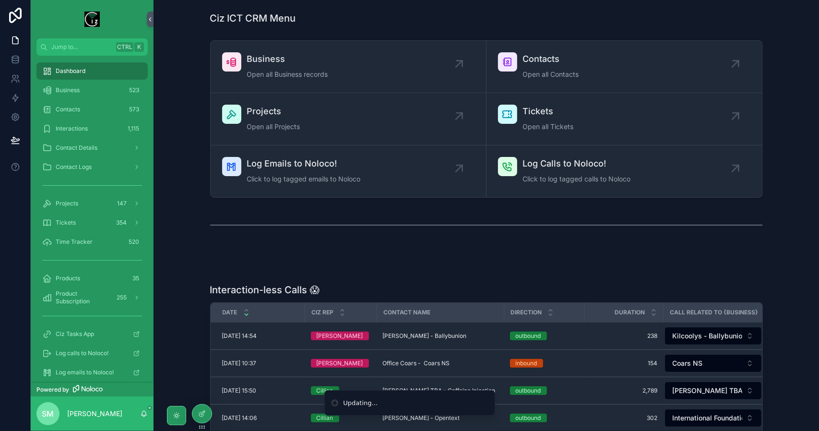
click at [428, 275] on div "Ciz ICT CRM Menu Business Open all Business records Contacts Open all Contacts …" at bounding box center [487, 367] width 666 height 735
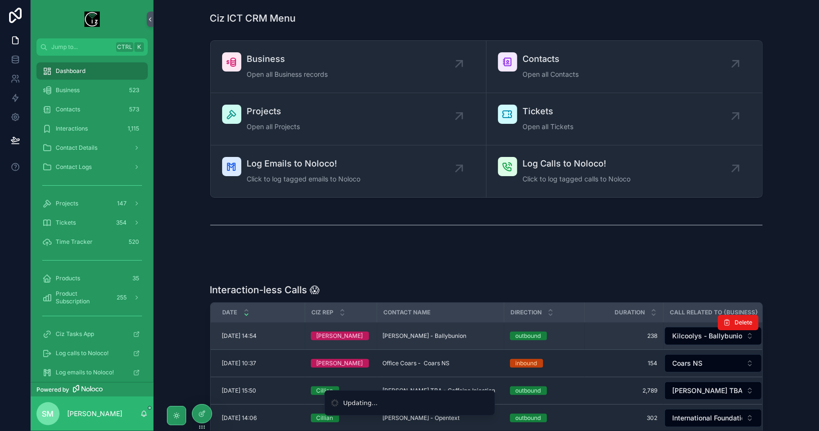
click at [409, 339] on td "[PERSON_NAME] - Ballybunion [PERSON_NAME] - Ballybunion" at bounding box center [440, 336] width 127 height 27
click at [410, 334] on span "[PERSON_NAME] - Ballybunion" at bounding box center [425, 336] width 84 height 8
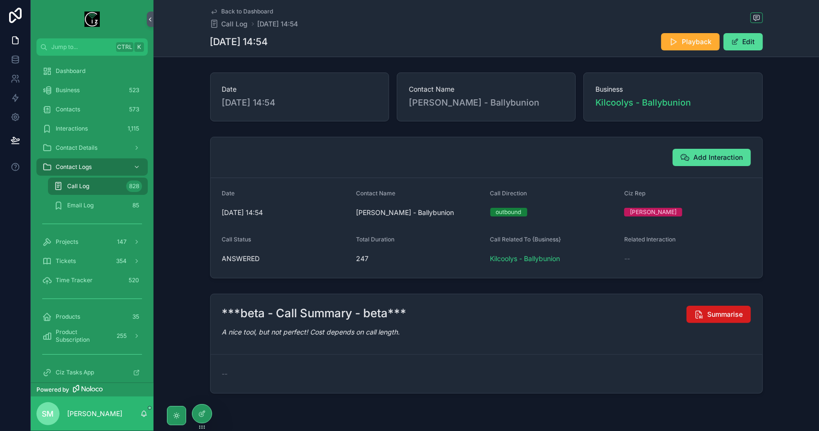
click at [729, 312] on span "Summarise" at bounding box center [726, 315] width 36 height 10
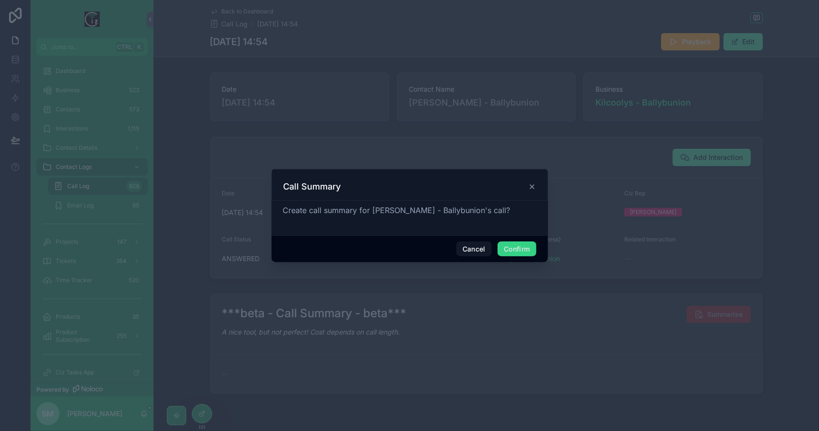
click at [510, 247] on button "Confirm" at bounding box center [517, 248] width 38 height 15
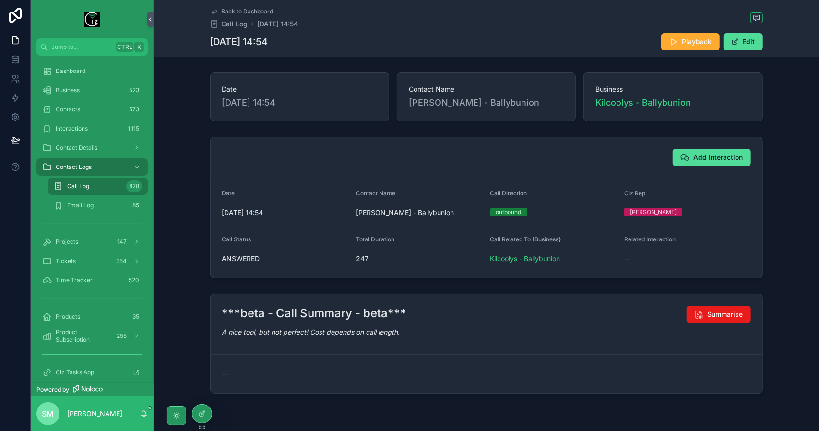
click at [253, 12] on span "Back to Dashboard" at bounding box center [248, 12] width 52 height 8
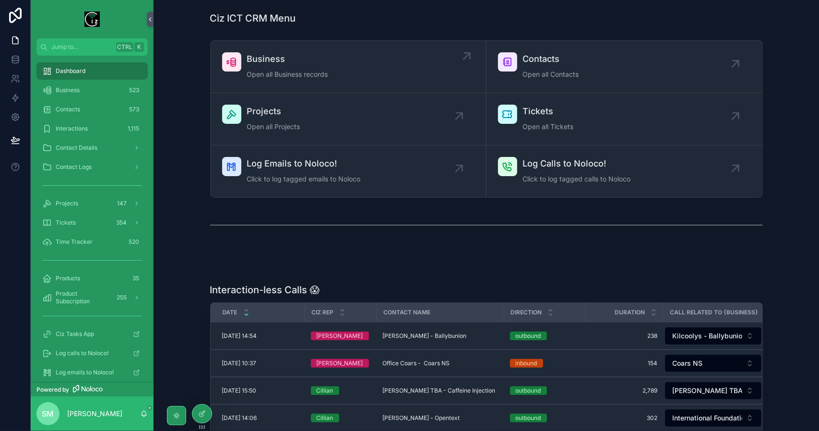
click at [291, 84] on link "Business Open all Business records" at bounding box center [349, 67] width 276 height 52
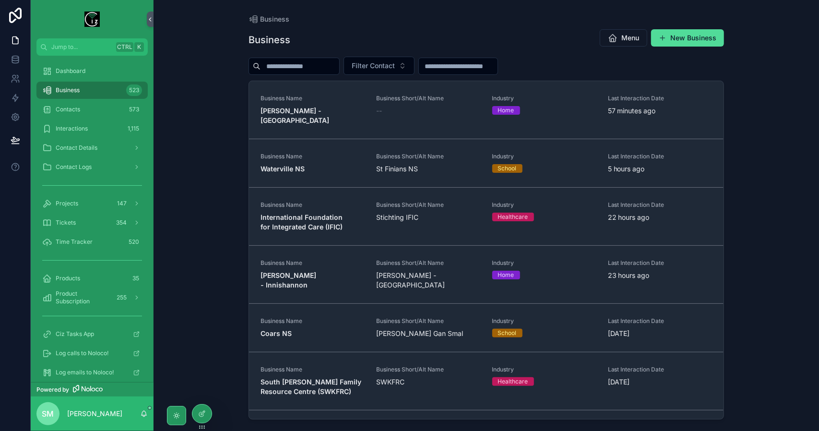
click at [296, 65] on input "scrollable content" at bounding box center [300, 66] width 79 height 13
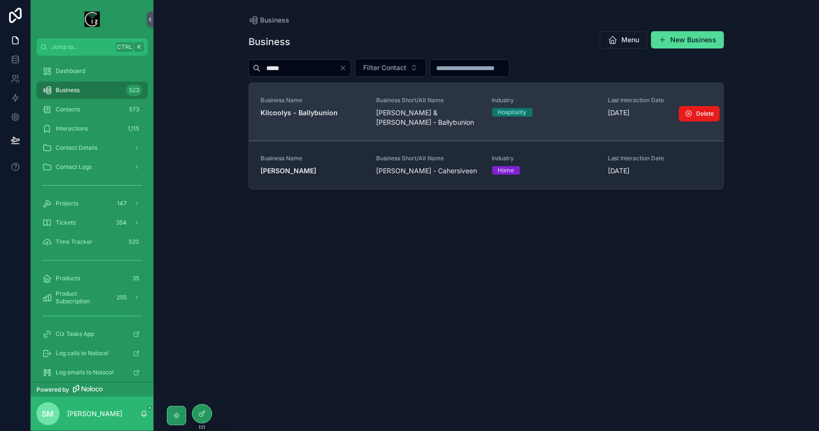
type input "*****"
click at [325, 105] on div "Business Name Kilcoolys - Ballybunion" at bounding box center [313, 106] width 104 height 21
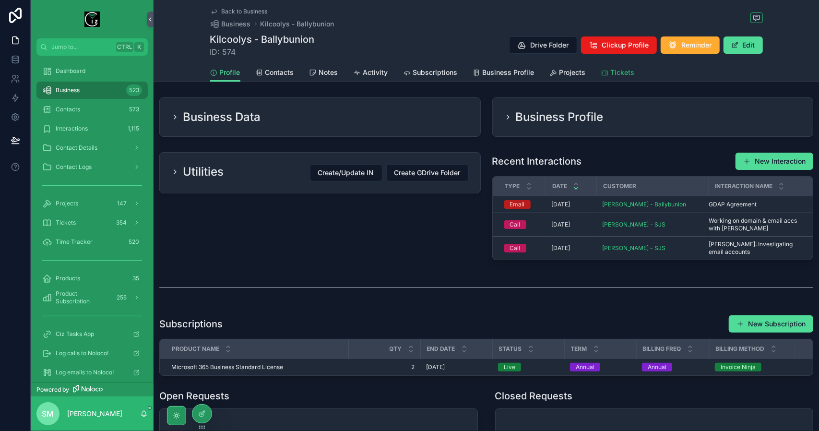
click at [616, 69] on span "Tickets" at bounding box center [623, 73] width 24 height 10
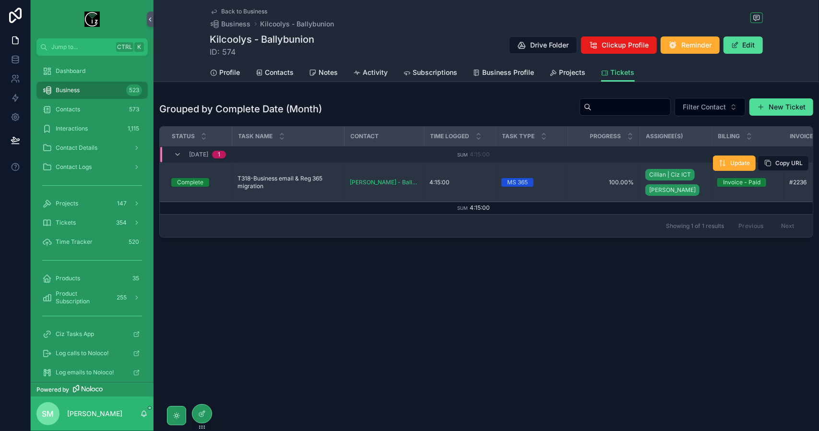
click at [280, 179] on span "T318-Business email & Reg 365 migration" at bounding box center [288, 182] width 101 height 15
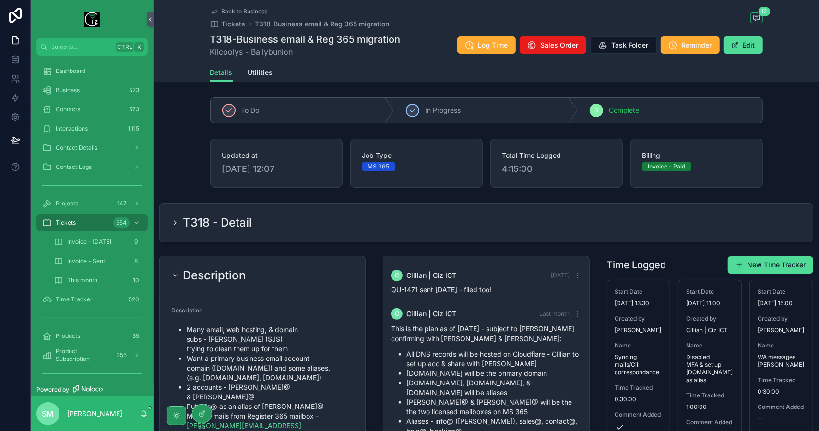
scroll to position [1154, 0]
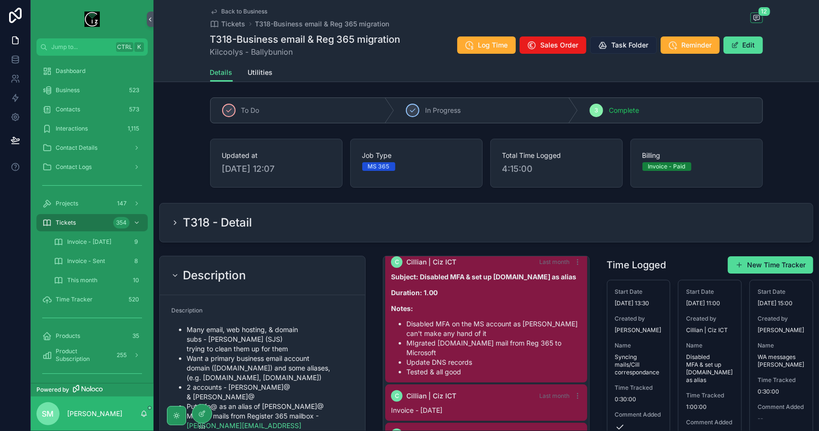
click at [622, 42] on span "Task Folder" at bounding box center [630, 45] width 37 height 10
